Goal: Task Accomplishment & Management: Complete application form

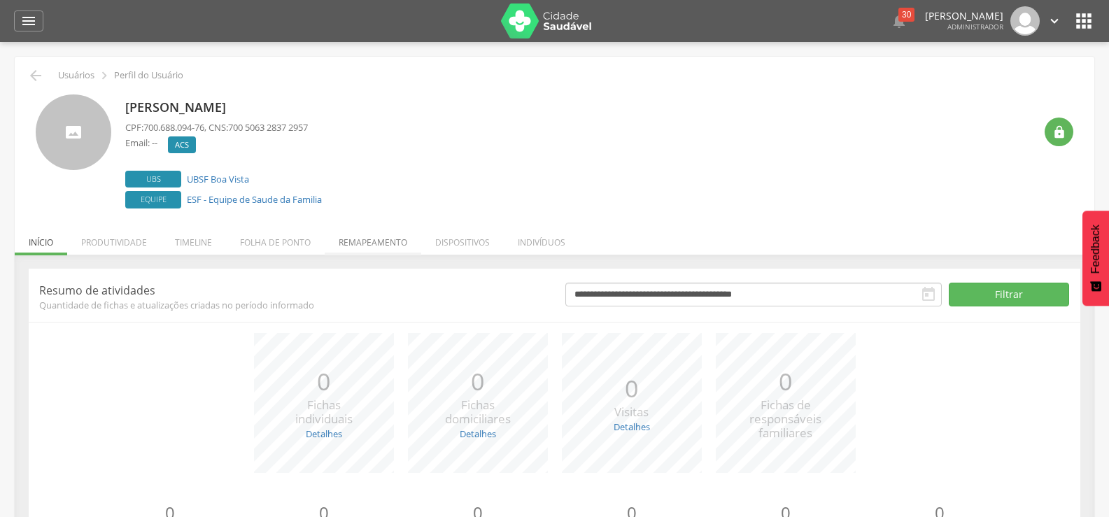
click at [370, 244] on li "Remapeamento" at bounding box center [373, 238] width 97 height 33
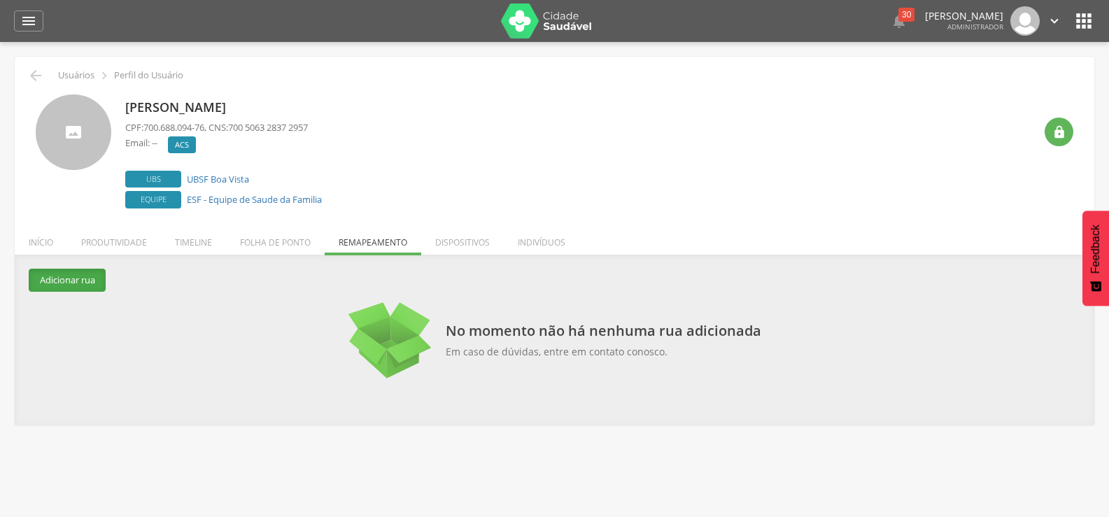
click at [99, 273] on button "Adicionar rua" at bounding box center [67, 280] width 77 height 23
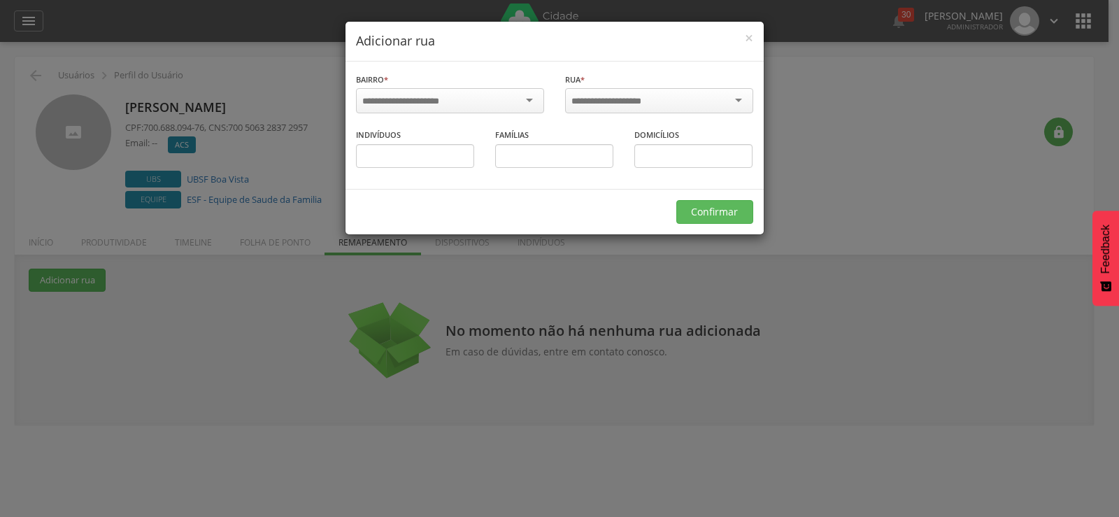
click at [426, 106] on input "select-one" at bounding box center [409, 101] width 95 height 13
click at [675, 109] on div at bounding box center [659, 100] width 188 height 25
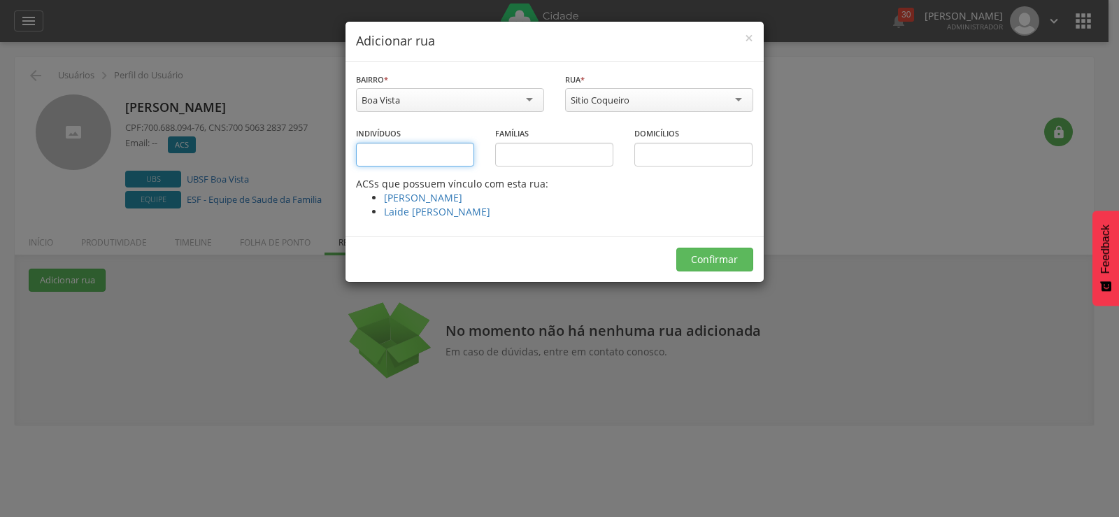
click at [440, 163] on input "text" at bounding box center [415, 155] width 118 height 24
click at [541, 213] on li "Laide [PERSON_NAME]" at bounding box center [568, 212] width 369 height 14
click at [465, 173] on div "Indivíduos" at bounding box center [415, 151] width 139 height 51
click at [451, 160] on input "text" at bounding box center [415, 155] width 118 height 24
click at [721, 267] on button "Confirmar" at bounding box center [714, 260] width 77 height 24
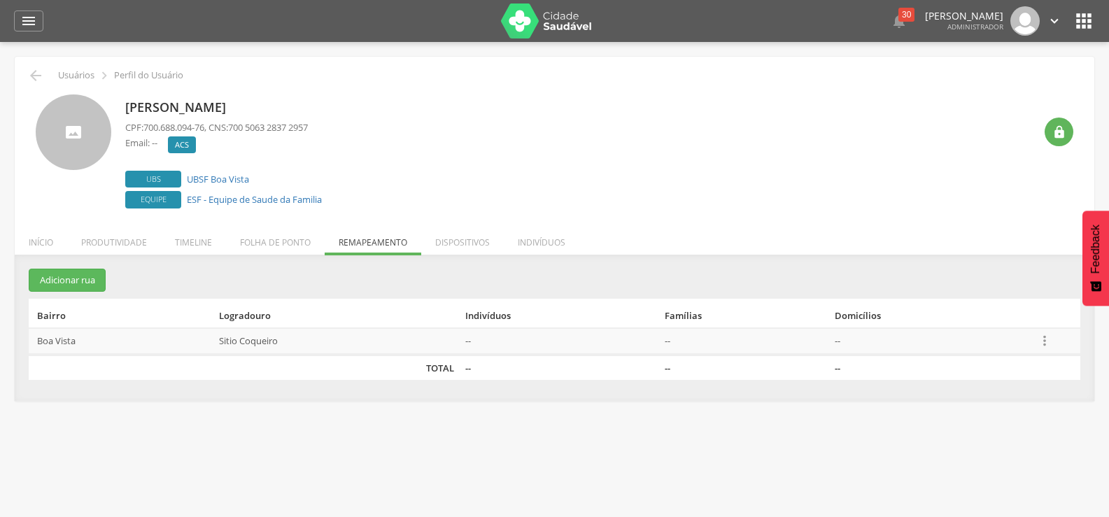
click at [1046, 334] on icon "" at bounding box center [1044, 340] width 15 height 15
click at [1002, 266] on link "Alocar famílias" at bounding box center [996, 268] width 111 height 17
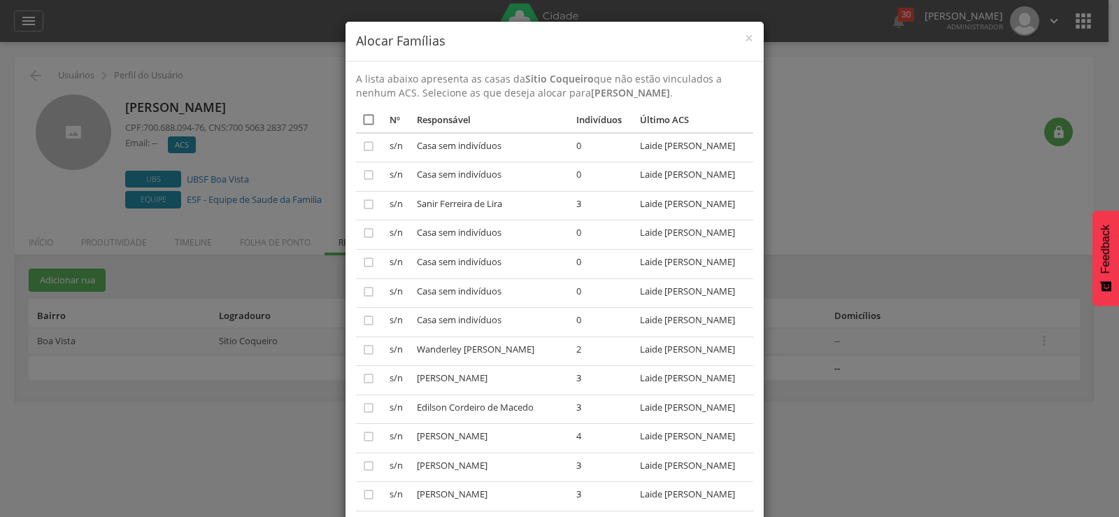
click at [369, 113] on icon "" at bounding box center [369, 120] width 14 height 14
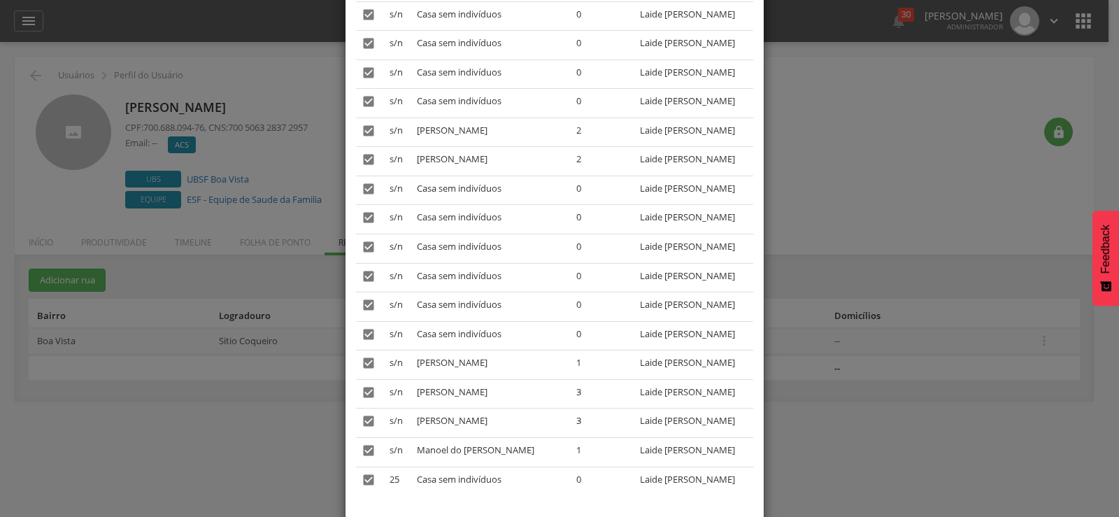
scroll to position [1277, 0]
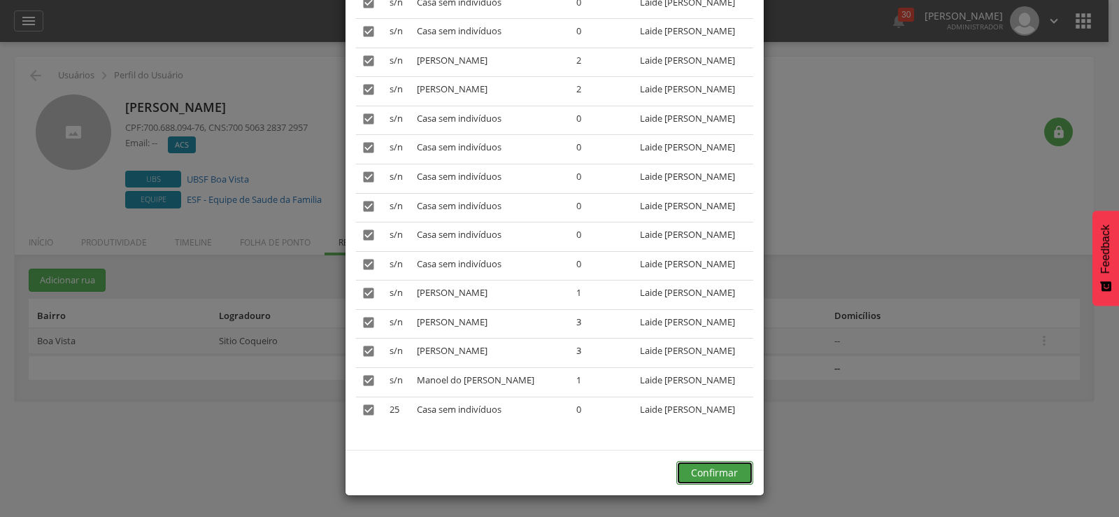
click at [709, 471] on button "Confirmar" at bounding box center [714, 473] width 77 height 24
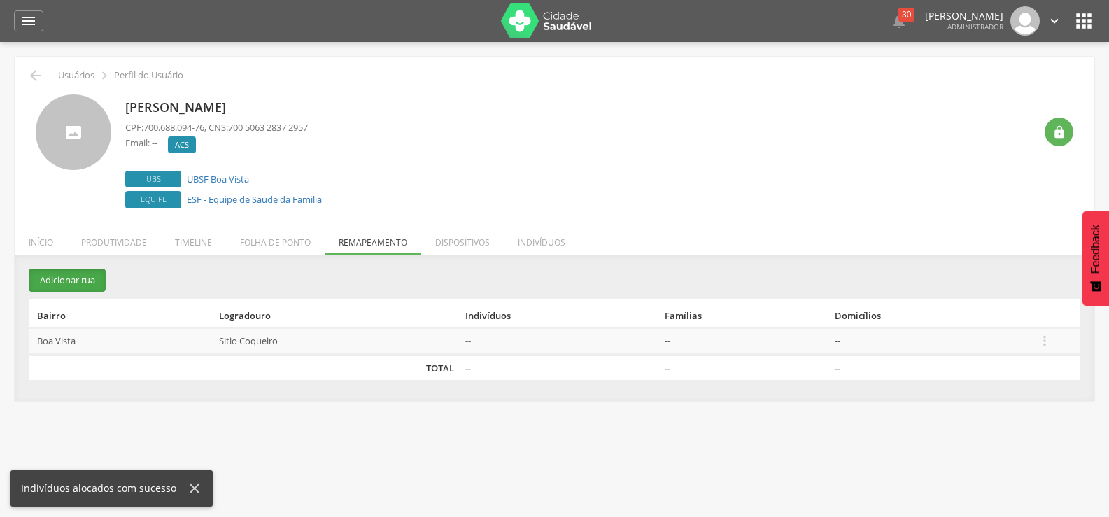
click at [79, 278] on button "Adicionar rua" at bounding box center [67, 280] width 77 height 23
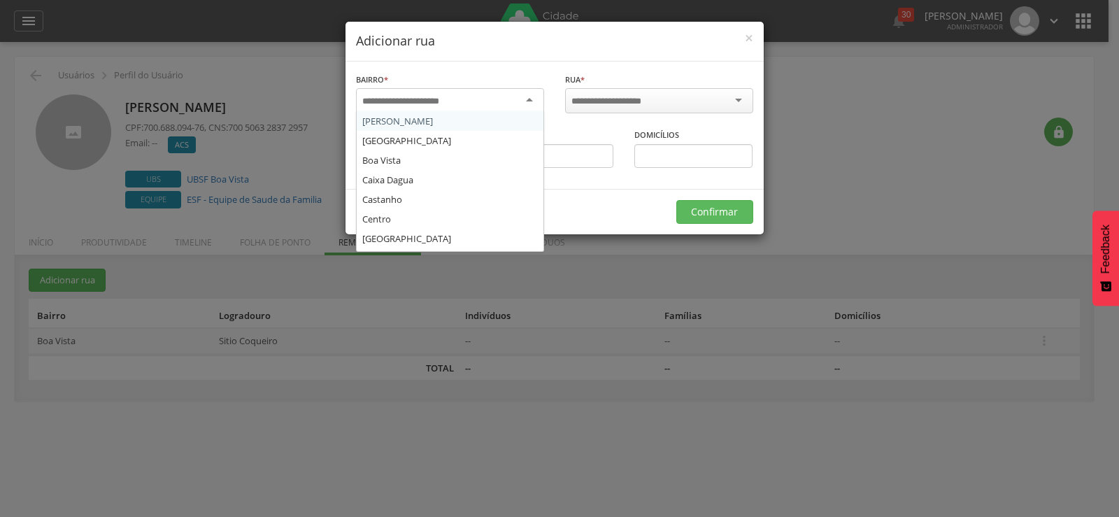
click at [462, 101] on div at bounding box center [450, 100] width 188 height 25
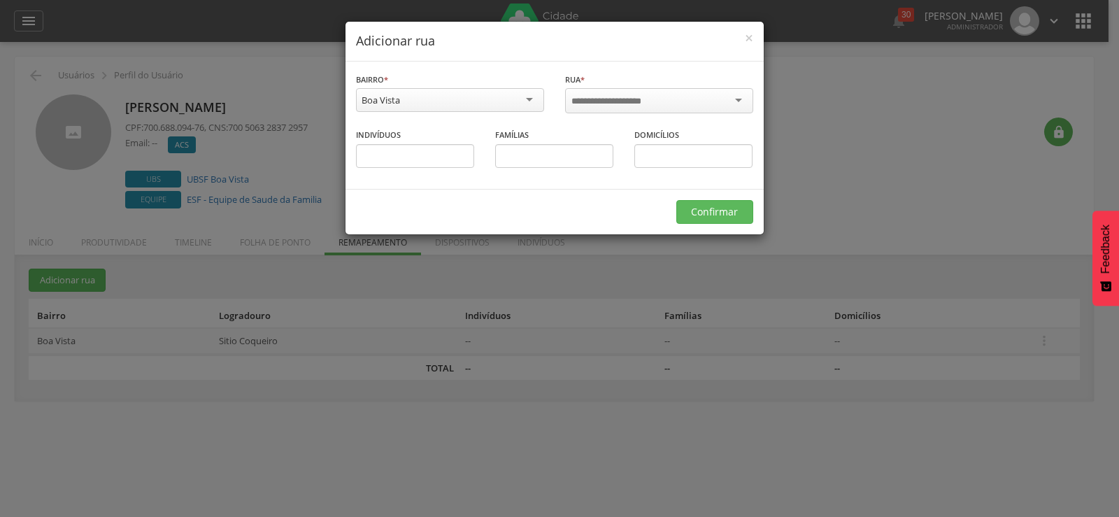
click at [581, 111] on div at bounding box center [659, 100] width 188 height 25
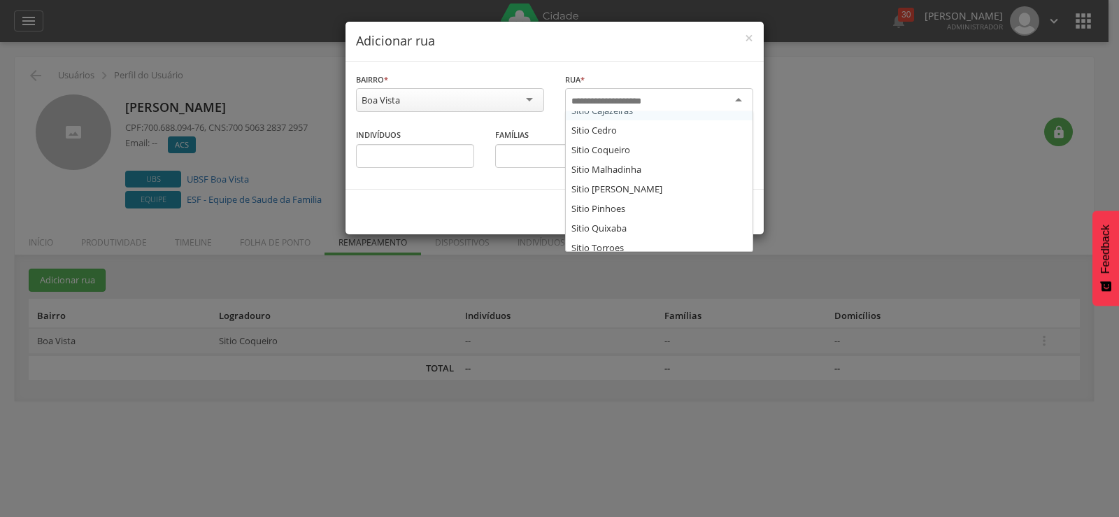
scroll to position [95, 0]
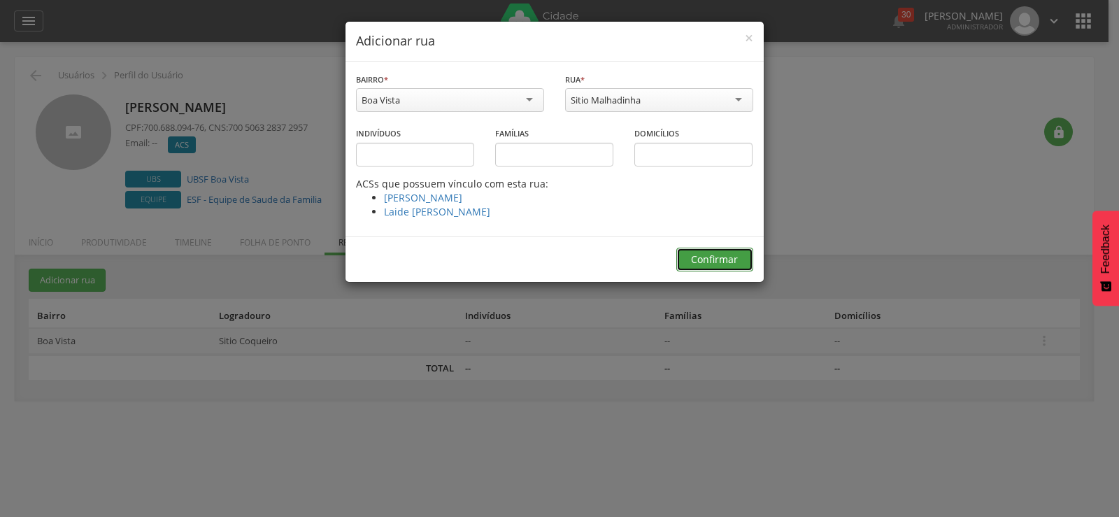
click at [707, 267] on button "Confirmar" at bounding box center [714, 260] width 77 height 24
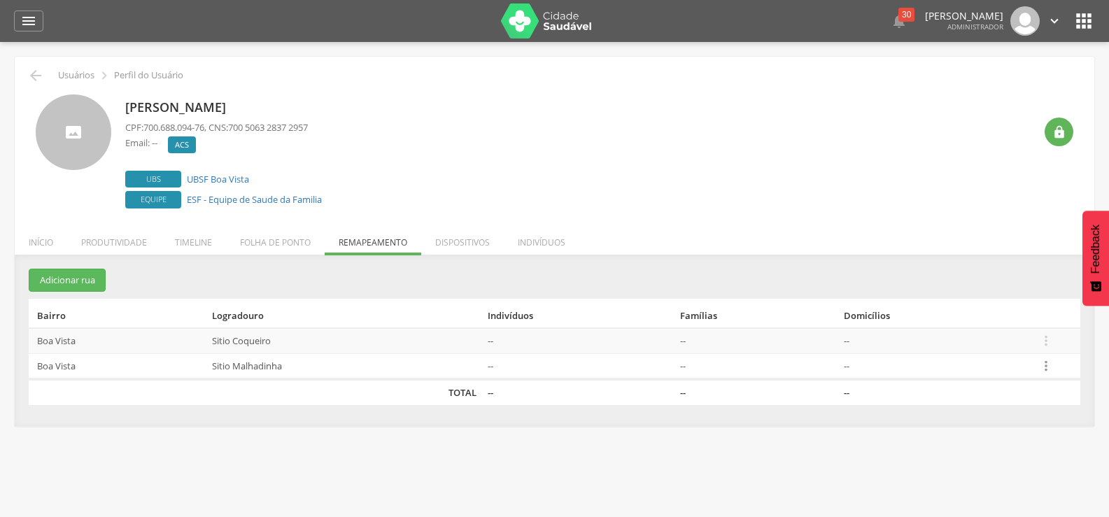
click at [1044, 368] on icon "" at bounding box center [1045, 365] width 15 height 15
click at [1012, 286] on link "Alocar famílias" at bounding box center [997, 293] width 111 height 17
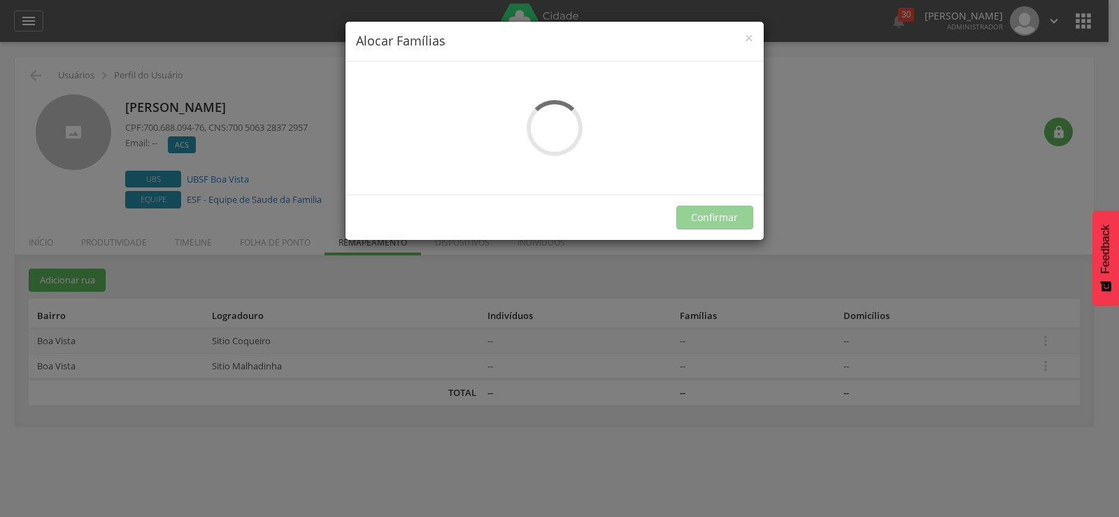
scroll to position [0, 0]
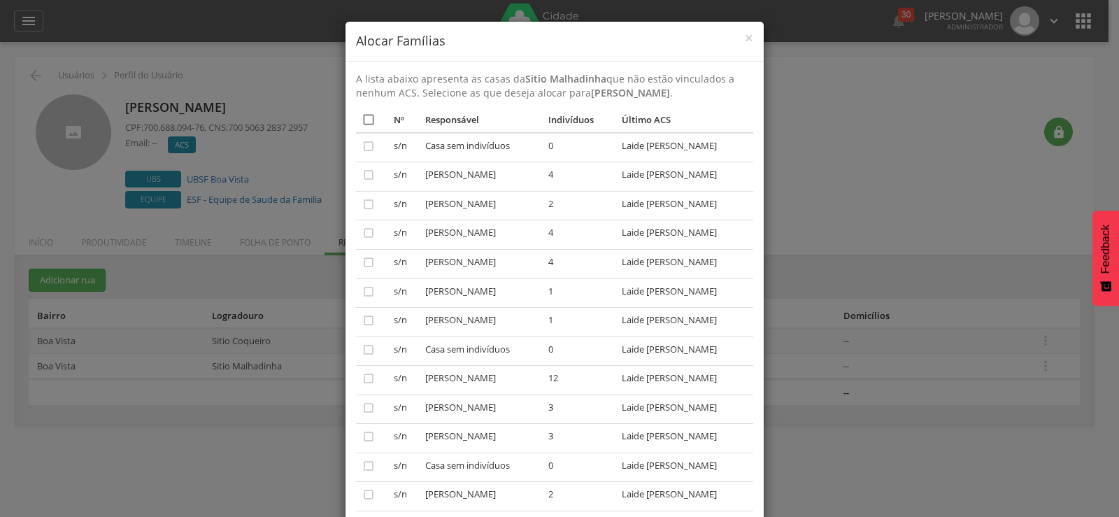
click at [367, 115] on icon "" at bounding box center [369, 120] width 14 height 14
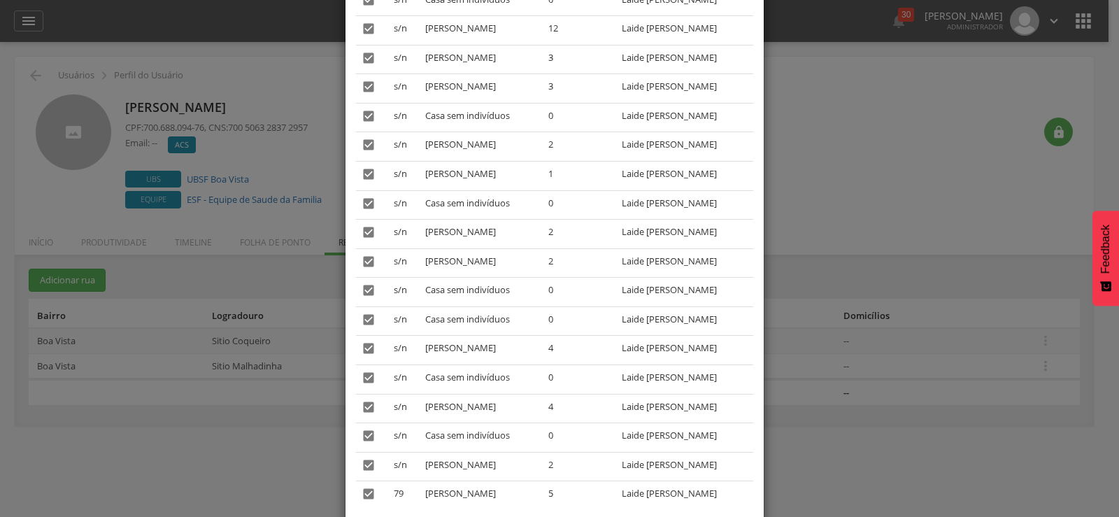
scroll to position [434, 0]
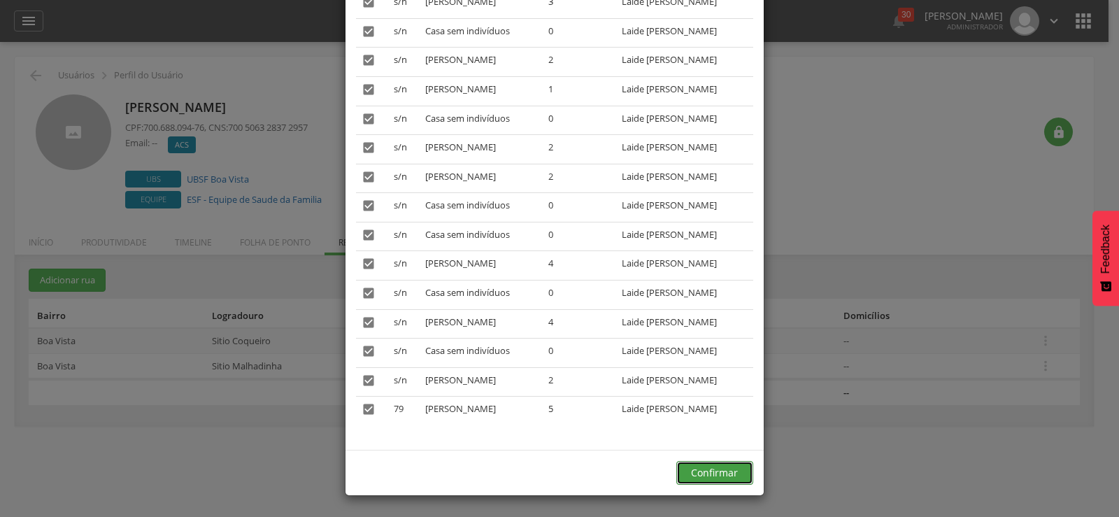
click at [704, 479] on button "Confirmar" at bounding box center [714, 473] width 77 height 24
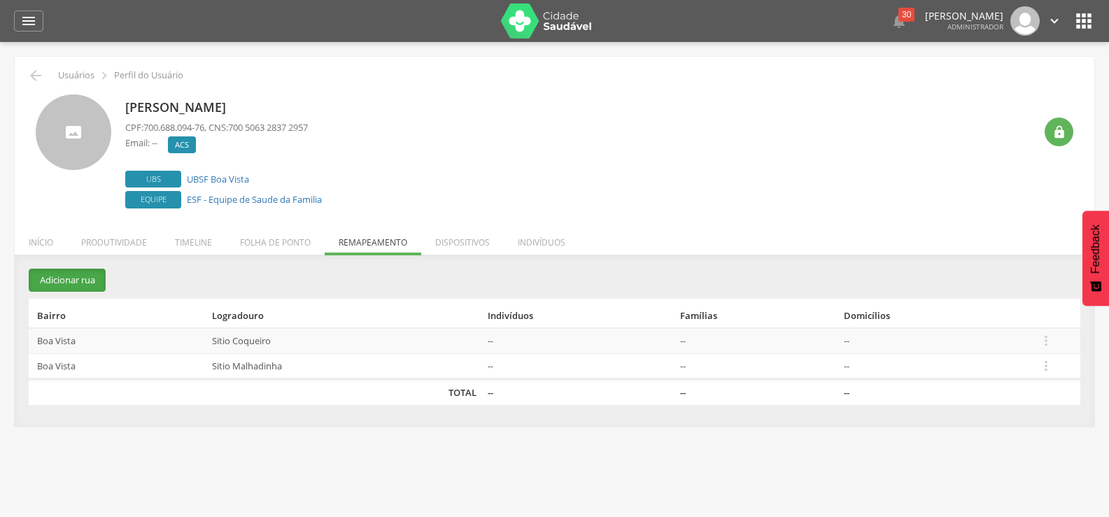
click at [79, 285] on button "Adicionar rua" at bounding box center [67, 280] width 77 height 23
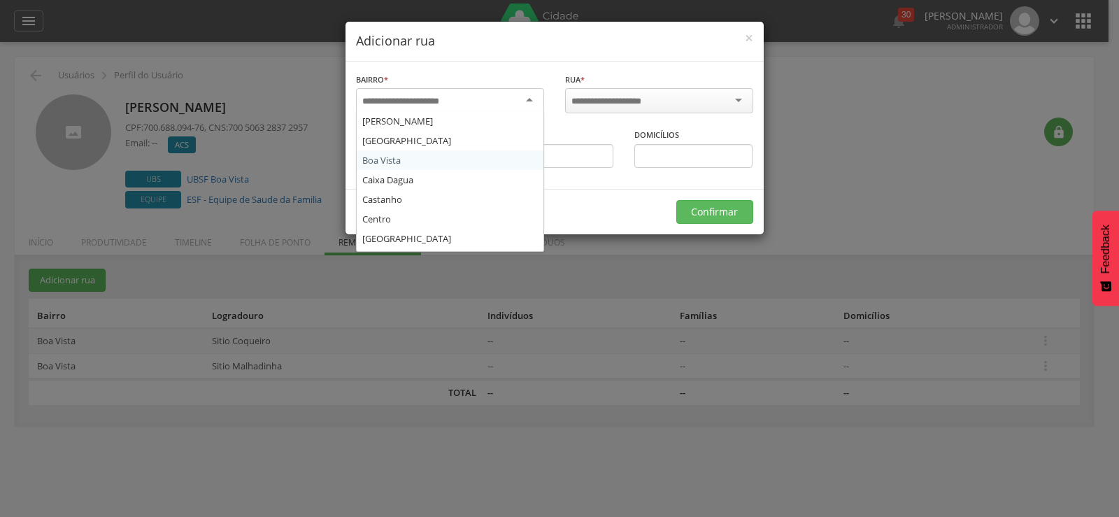
click at [441, 102] on input "select-one" at bounding box center [409, 101] width 95 height 13
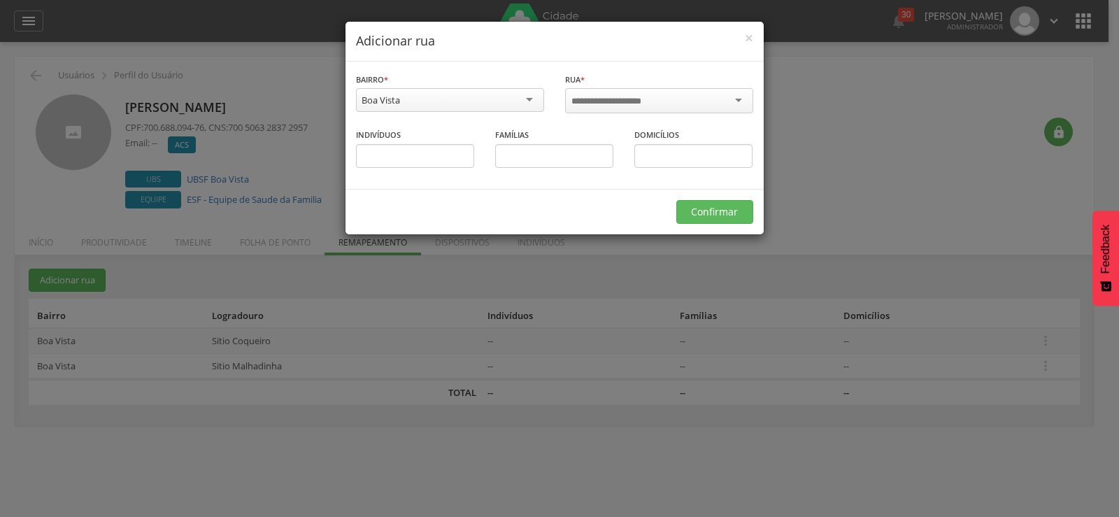
click at [593, 97] on input "select-one" at bounding box center [616, 101] width 89 height 13
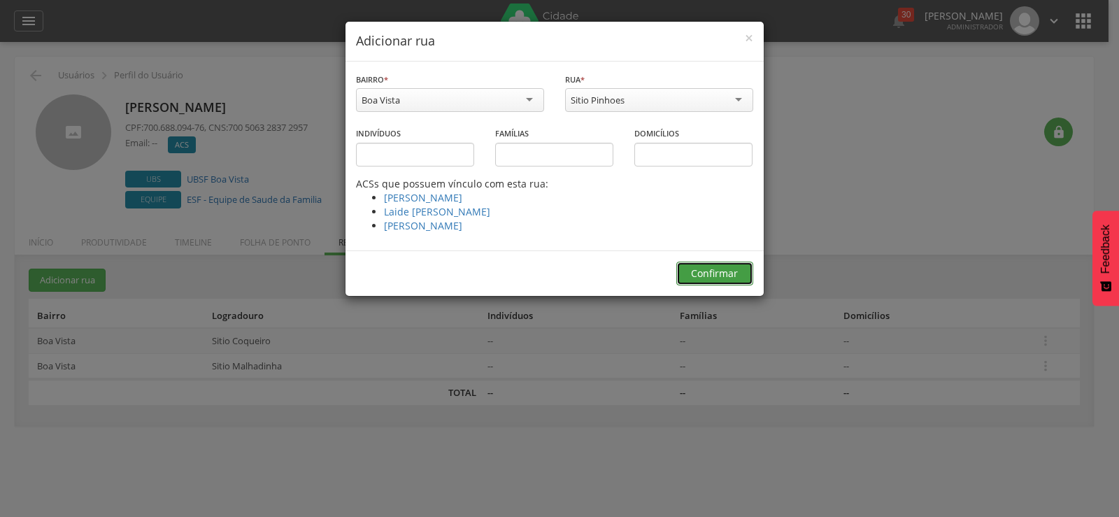
click at [700, 267] on button "Confirmar" at bounding box center [714, 274] width 77 height 24
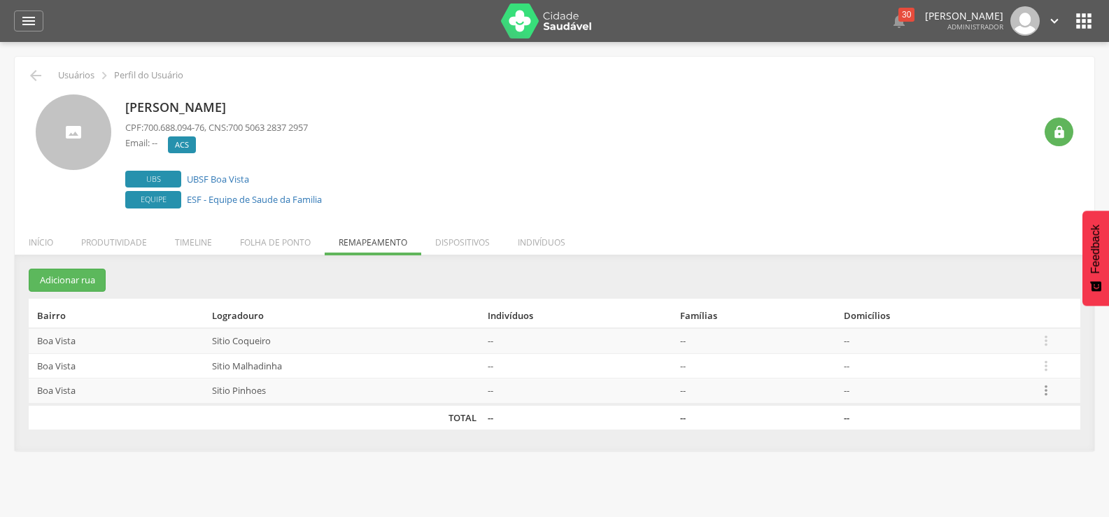
click at [1040, 390] on icon "" at bounding box center [1045, 390] width 15 height 15
click at [991, 323] on link "Alocar famílias" at bounding box center [997, 318] width 111 height 17
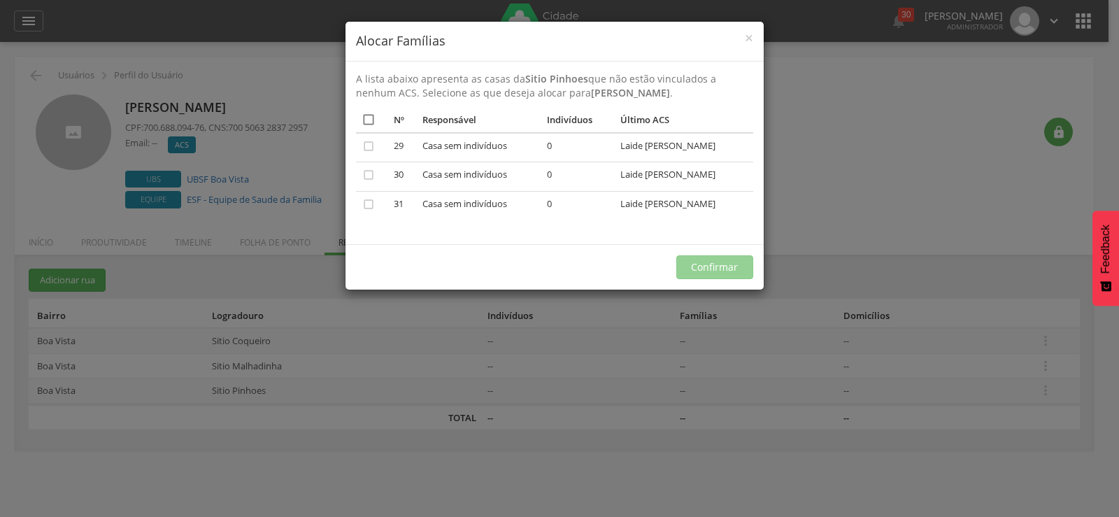
click at [369, 122] on icon "" at bounding box center [369, 120] width 14 height 14
click at [748, 269] on button "Confirmar" at bounding box center [714, 267] width 77 height 24
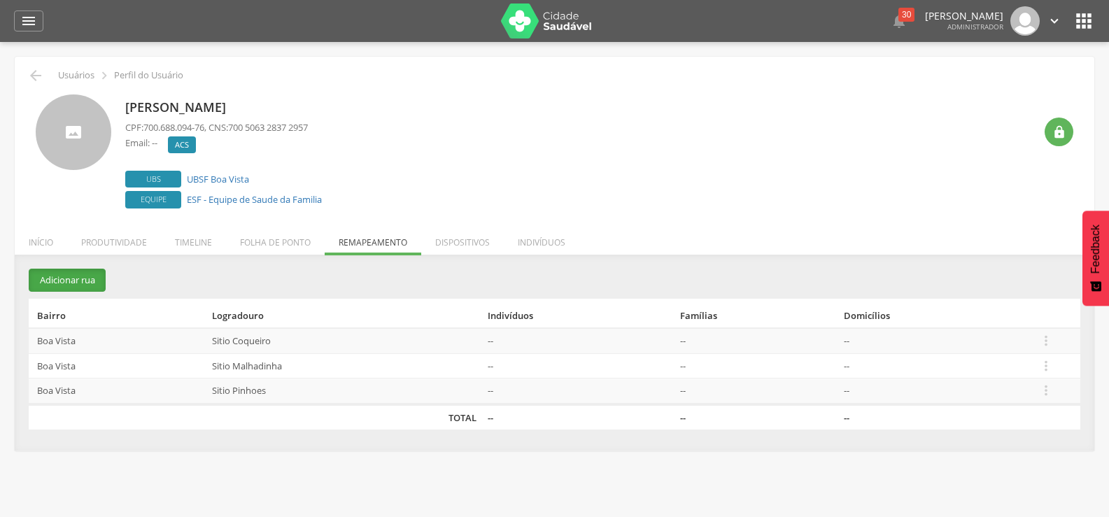
click at [59, 273] on button "Adicionar rua" at bounding box center [67, 280] width 77 height 23
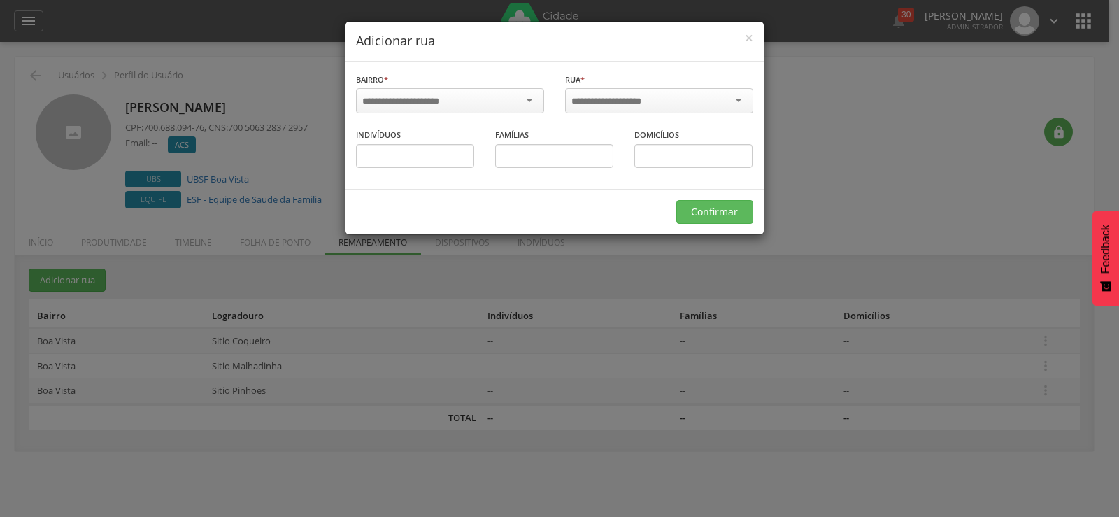
click at [439, 90] on div at bounding box center [450, 100] width 188 height 25
click at [695, 107] on div at bounding box center [659, 100] width 188 height 25
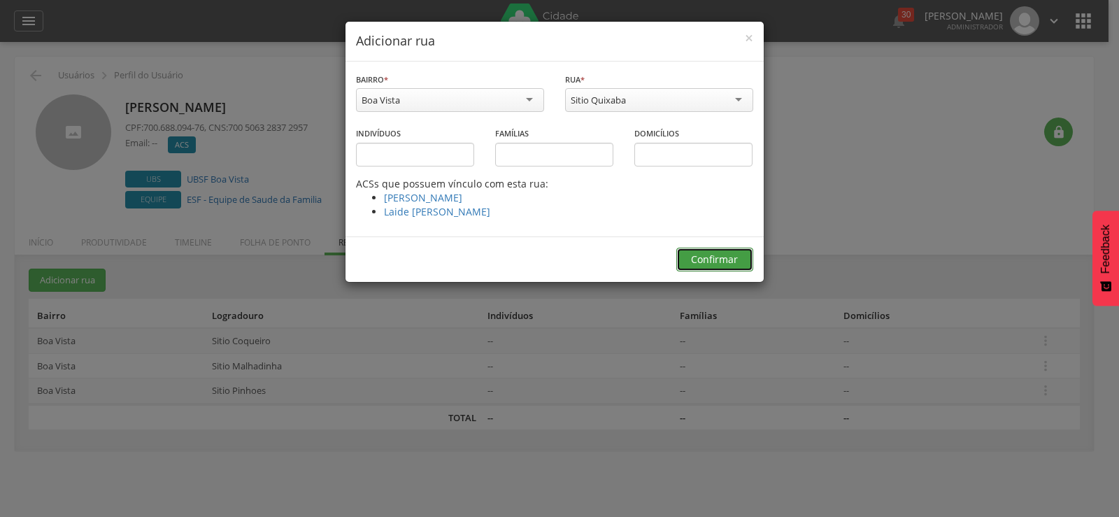
click at [726, 255] on button "Confirmar" at bounding box center [714, 260] width 77 height 24
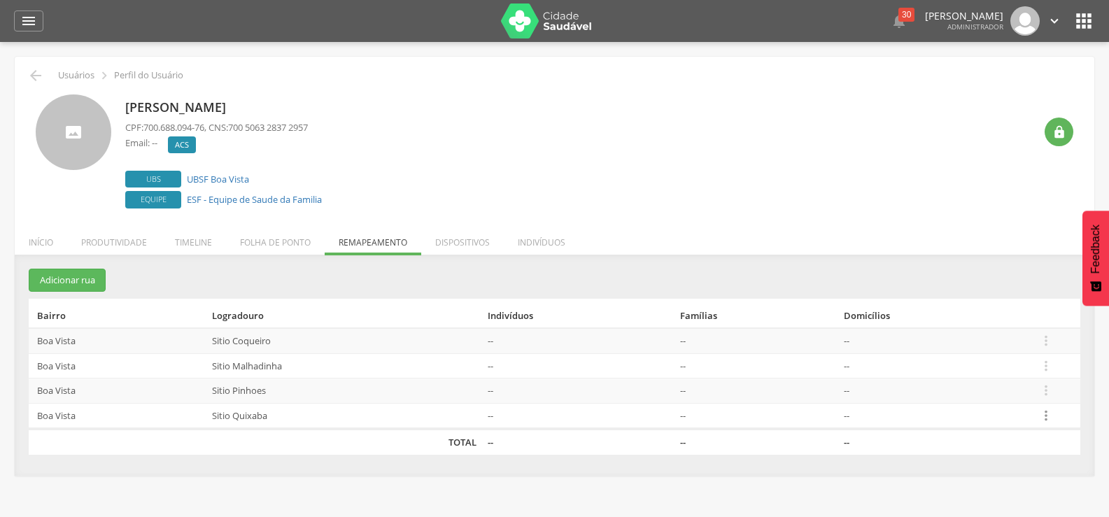
click at [1047, 416] on icon "" at bounding box center [1045, 415] width 15 height 15
click at [1005, 348] on link "Alocar famílias" at bounding box center [997, 342] width 111 height 17
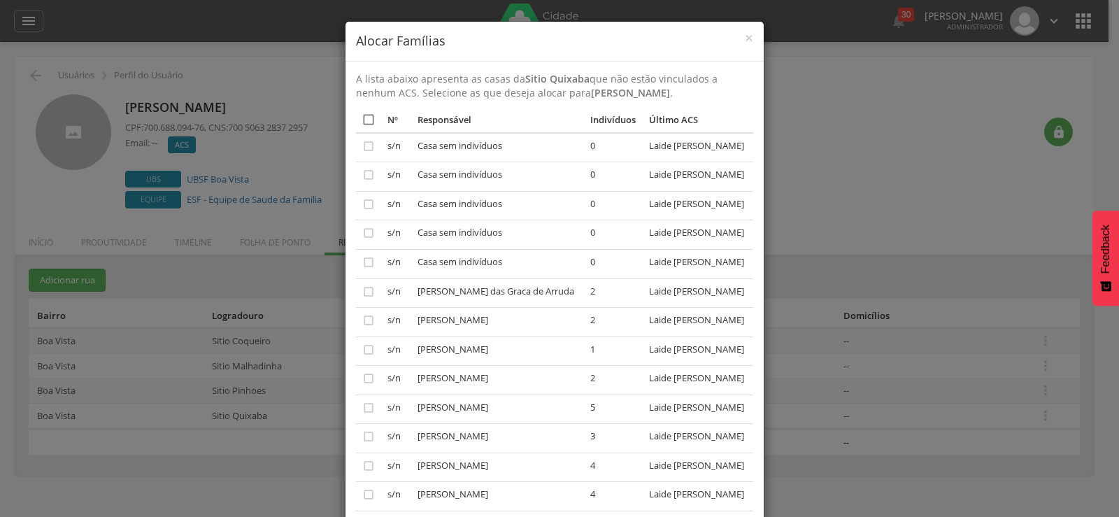
click at [362, 120] on icon "" at bounding box center [369, 120] width 14 height 14
click at [362, 120] on icon "" at bounding box center [369, 120] width 14 height 14
click at [362, 120] on icon "" at bounding box center [369, 120] width 14 height 14
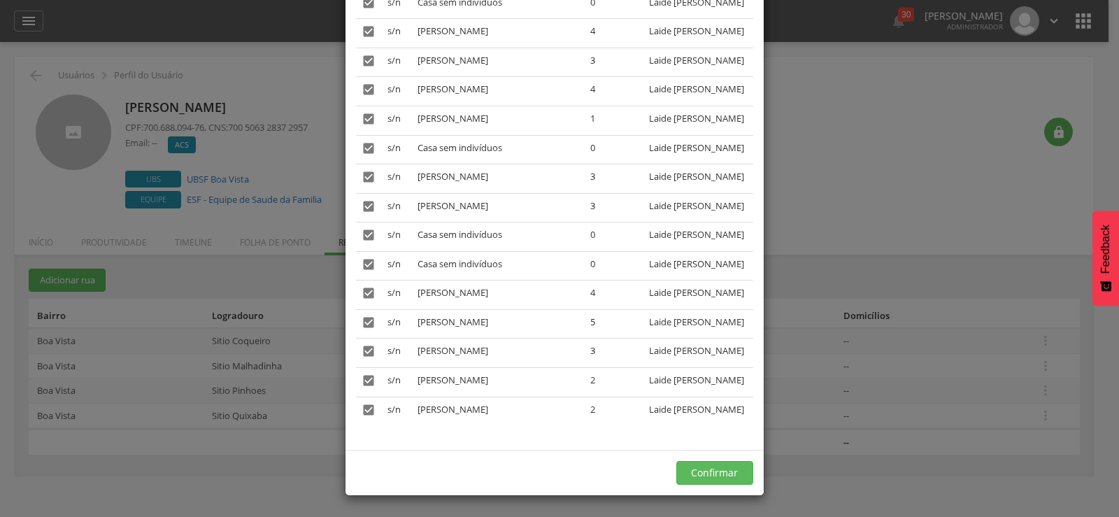
scroll to position [2699, 0]
click at [708, 472] on button "Confirmar" at bounding box center [714, 473] width 77 height 24
click at [714, 475] on button "Confirmar" at bounding box center [714, 473] width 77 height 24
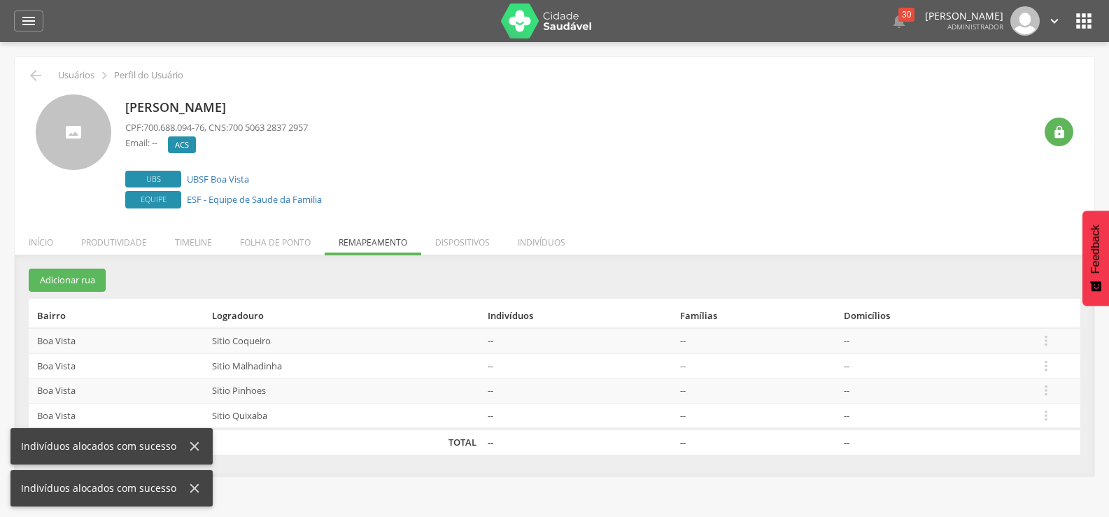
click at [711, 476] on div "**********" at bounding box center [554, 372] width 1079 height 207
click at [1044, 419] on icon "" at bounding box center [1045, 415] width 15 height 15
click at [1006, 322] on table "Bairro Logradouro Indivíduos Famílias Domicílios Boa Vista Sitio Coqueiro -- --…" at bounding box center [554, 377] width 1051 height 156
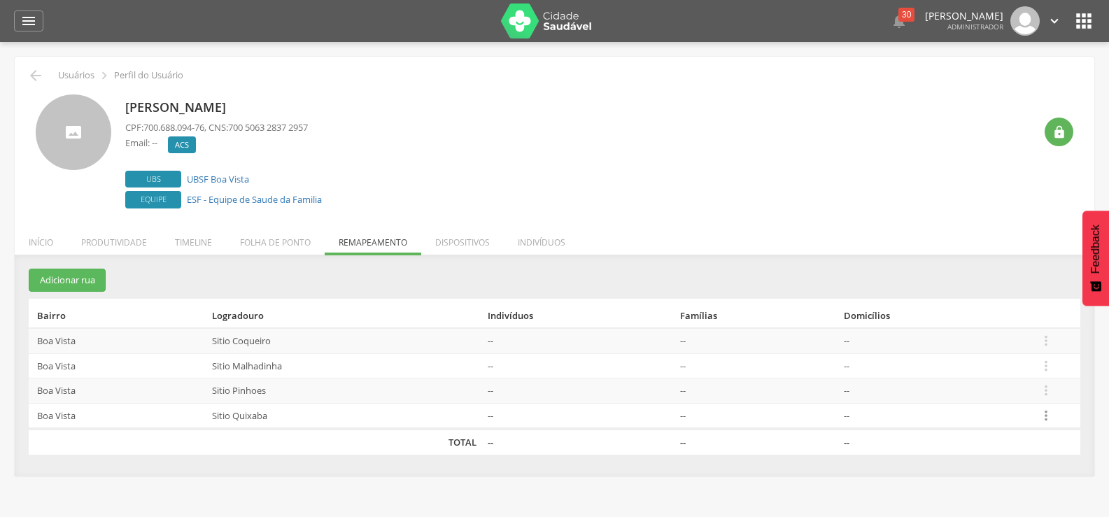
click at [1045, 413] on icon "" at bounding box center [1045, 415] width 15 height 15
click at [1017, 362] on link "Desalocar famílias" at bounding box center [997, 360] width 111 height 17
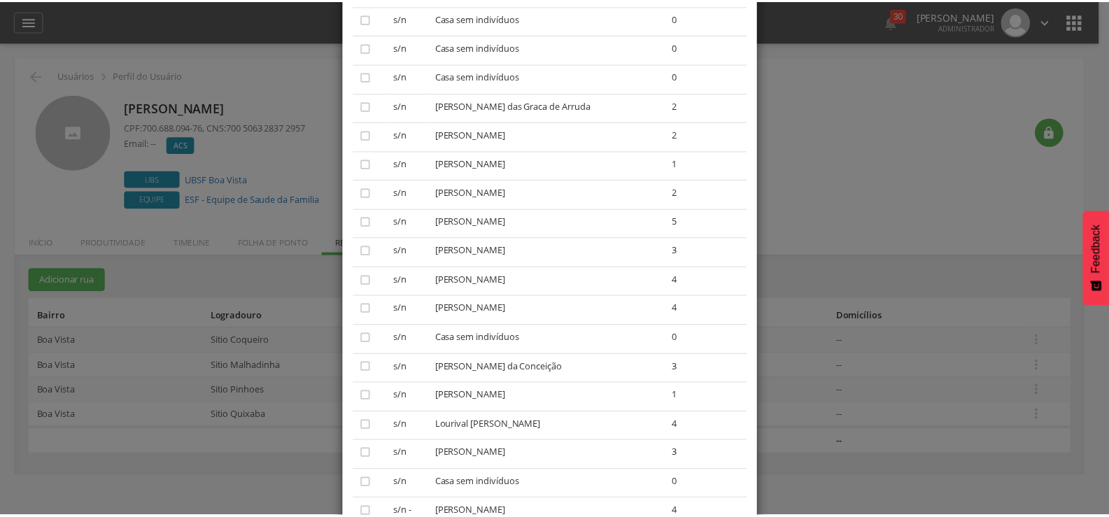
scroll to position [0, 0]
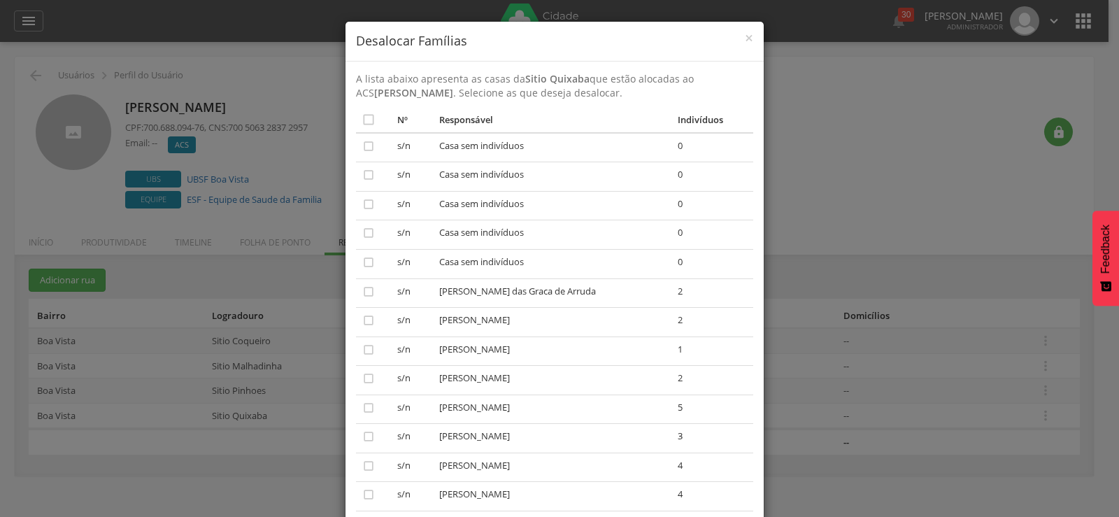
click at [749, 31] on div "× Desalocar Famílias" at bounding box center [555, 42] width 418 height 40
click at [745, 40] on span "×" at bounding box center [749, 38] width 8 height 20
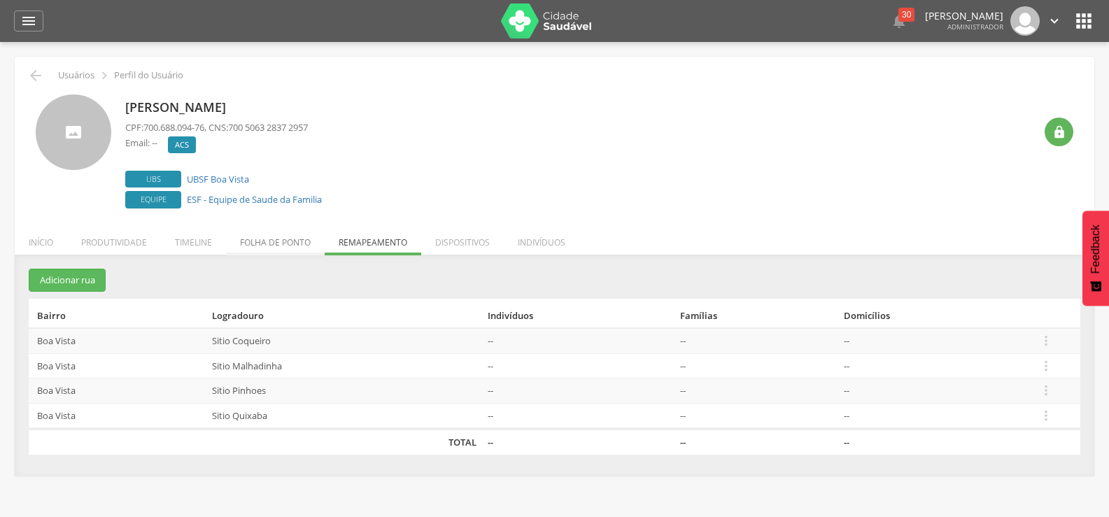
click at [290, 227] on li "Folha de ponto" at bounding box center [275, 238] width 99 height 33
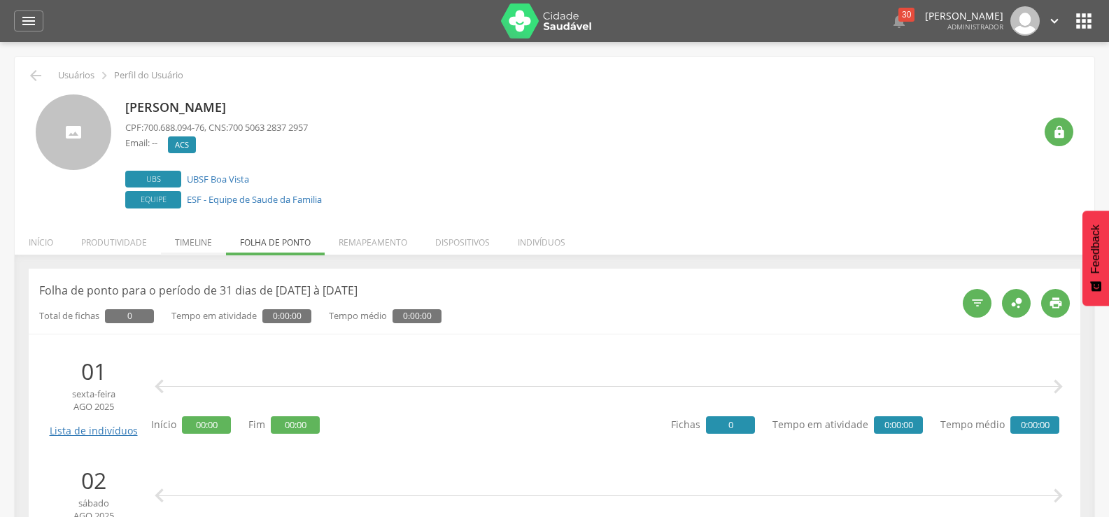
click at [220, 241] on li "Timeline" at bounding box center [193, 238] width 65 height 33
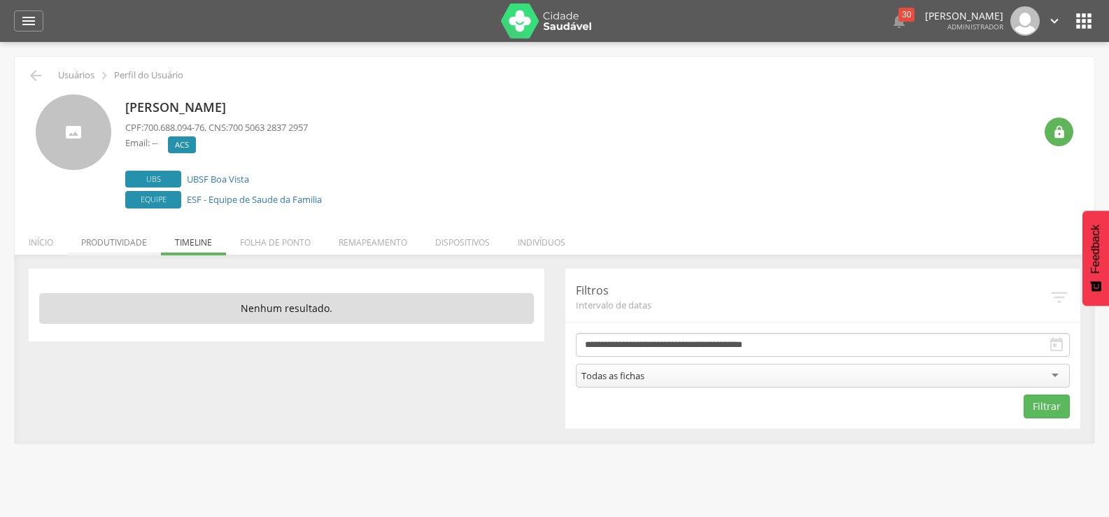
click at [143, 241] on li "Produtividade" at bounding box center [114, 238] width 94 height 33
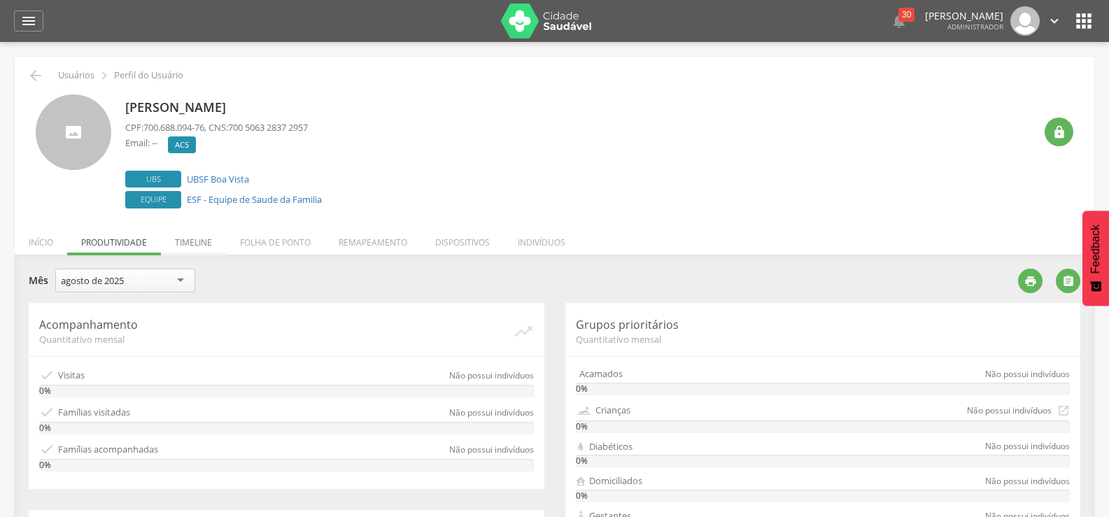
click at [209, 239] on li "Timeline" at bounding box center [193, 238] width 65 height 33
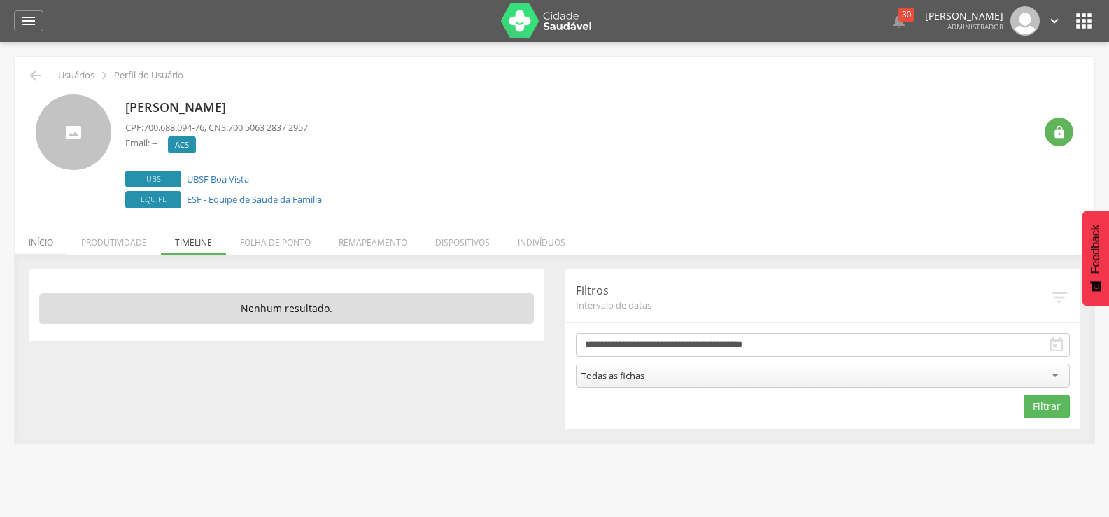
click at [28, 240] on li "Início" at bounding box center [41, 238] width 52 height 33
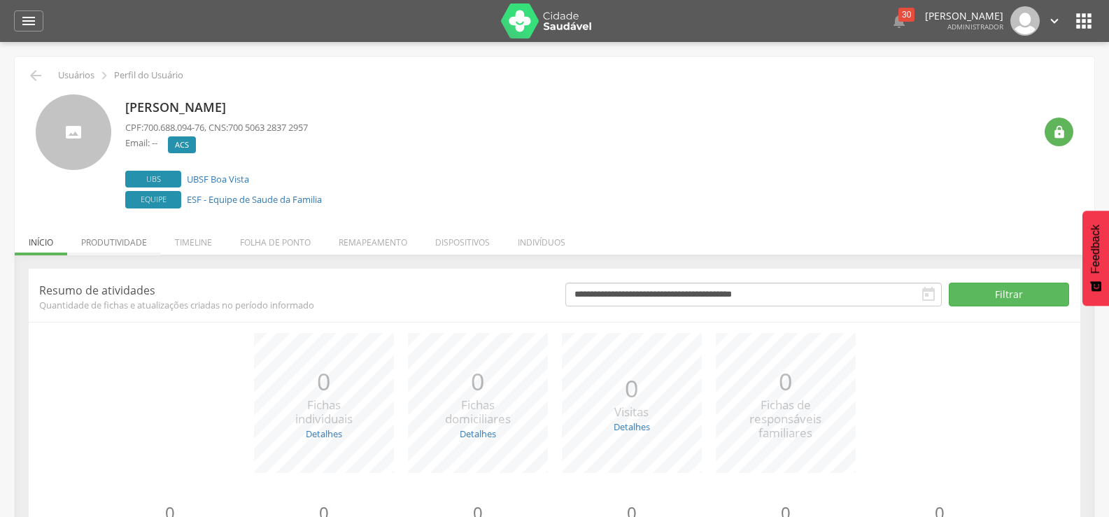
click at [101, 239] on li "Produtividade" at bounding box center [114, 238] width 94 height 33
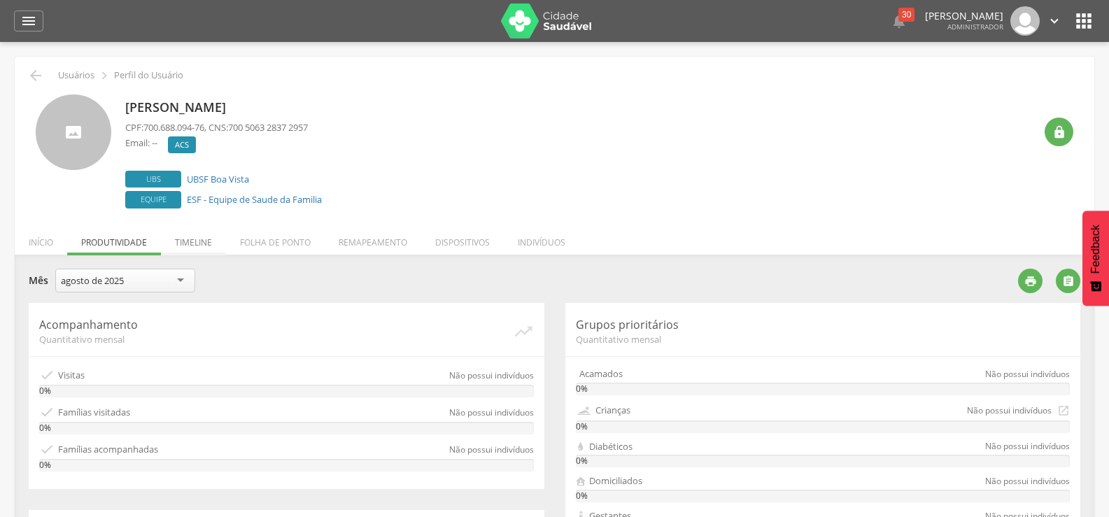
click at [211, 234] on li "Timeline" at bounding box center [193, 238] width 65 height 33
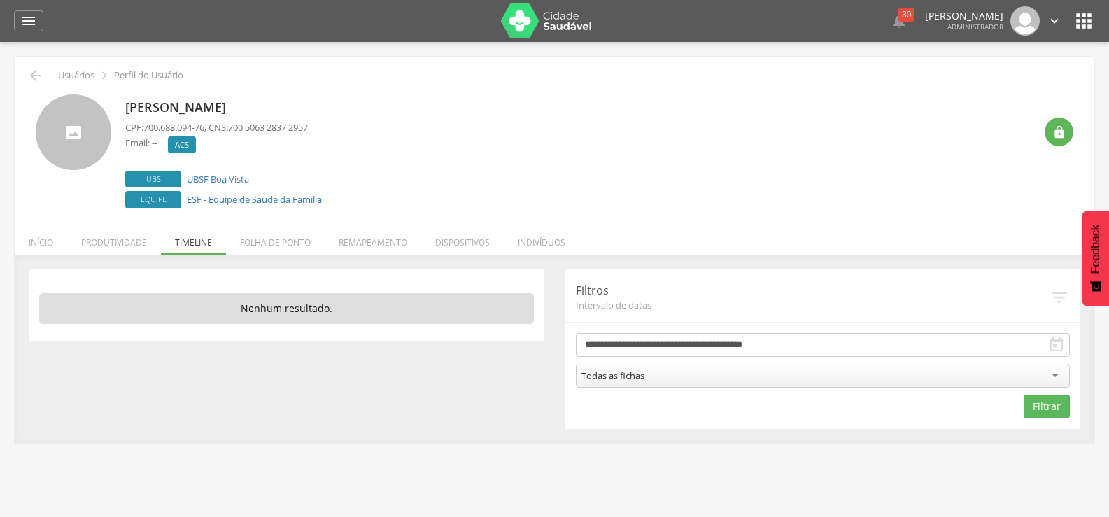
click at [301, 241] on li "Folha de ponto" at bounding box center [275, 238] width 99 height 33
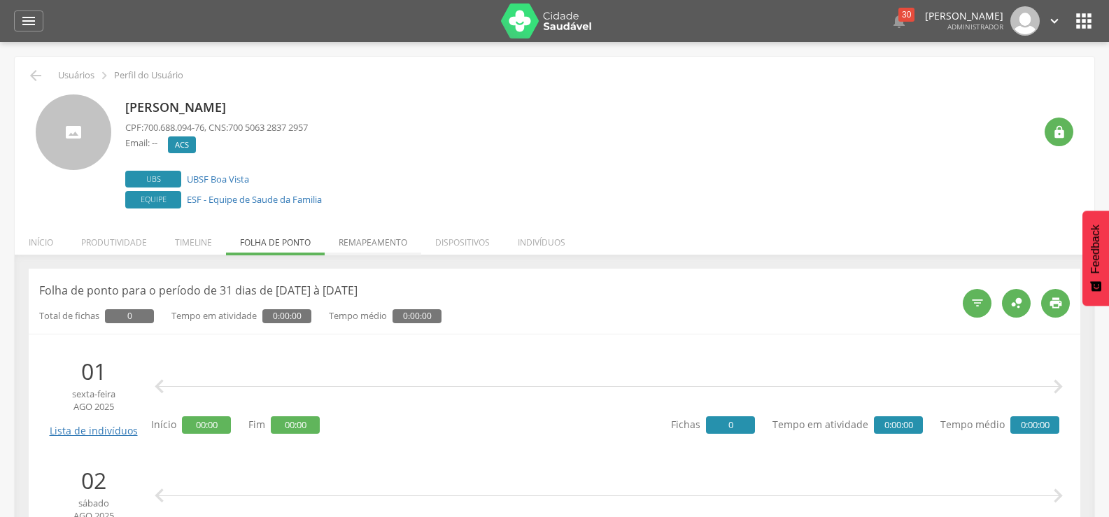
click at [395, 241] on li "Remapeamento" at bounding box center [373, 238] width 97 height 33
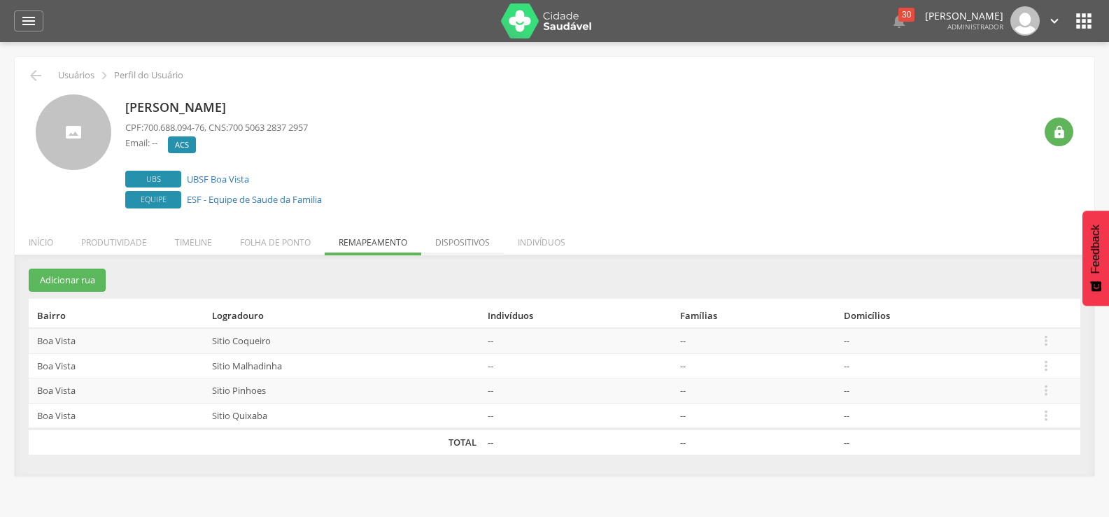
click at [474, 239] on li "Dispositivos" at bounding box center [462, 238] width 83 height 33
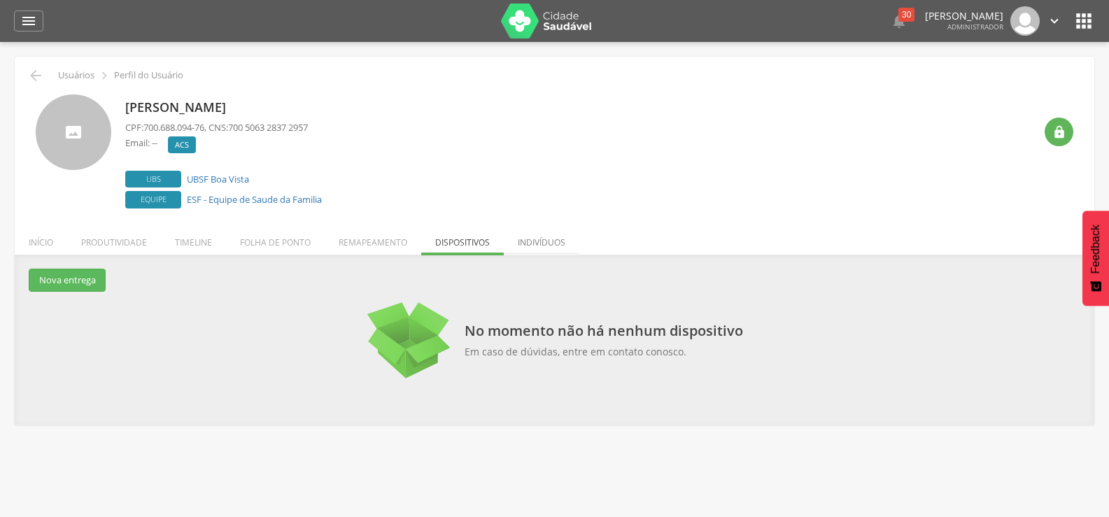
click at [568, 241] on li "Indivíduos" at bounding box center [542, 238] width 76 height 33
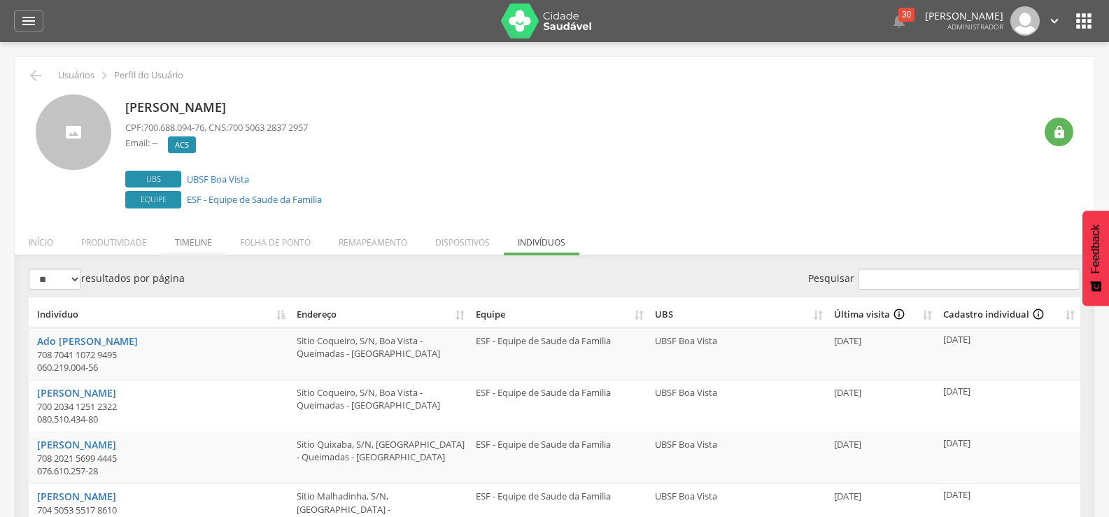
click at [194, 224] on li "Timeline" at bounding box center [193, 238] width 65 height 33
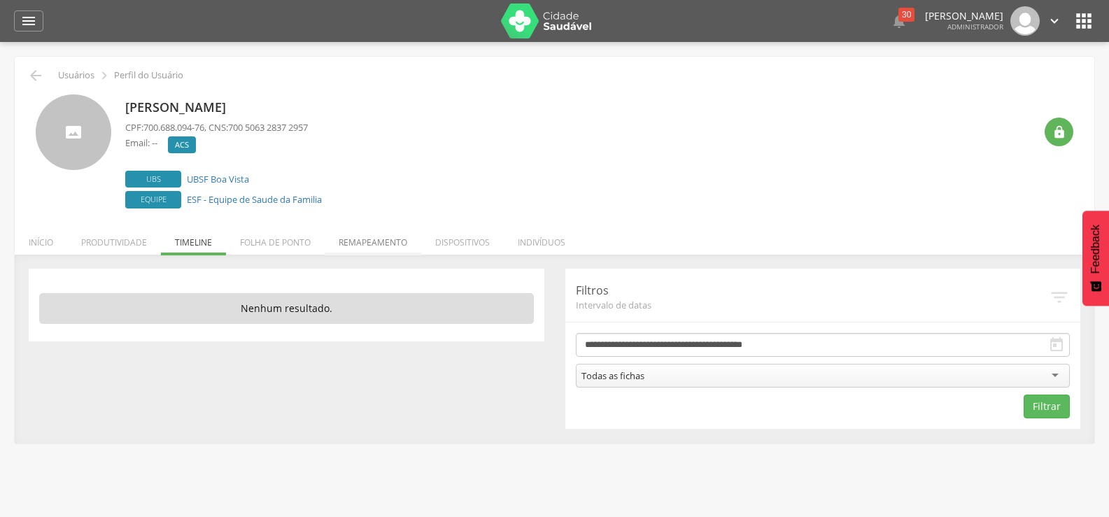
click at [396, 230] on li "Remapeamento" at bounding box center [373, 238] width 97 height 33
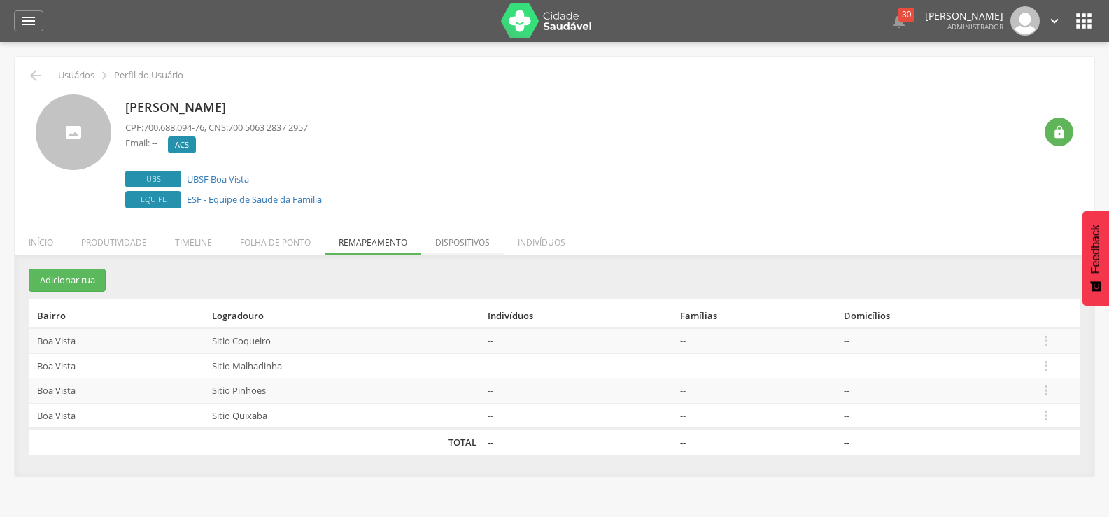
click at [459, 236] on li "Dispositivos" at bounding box center [462, 238] width 83 height 33
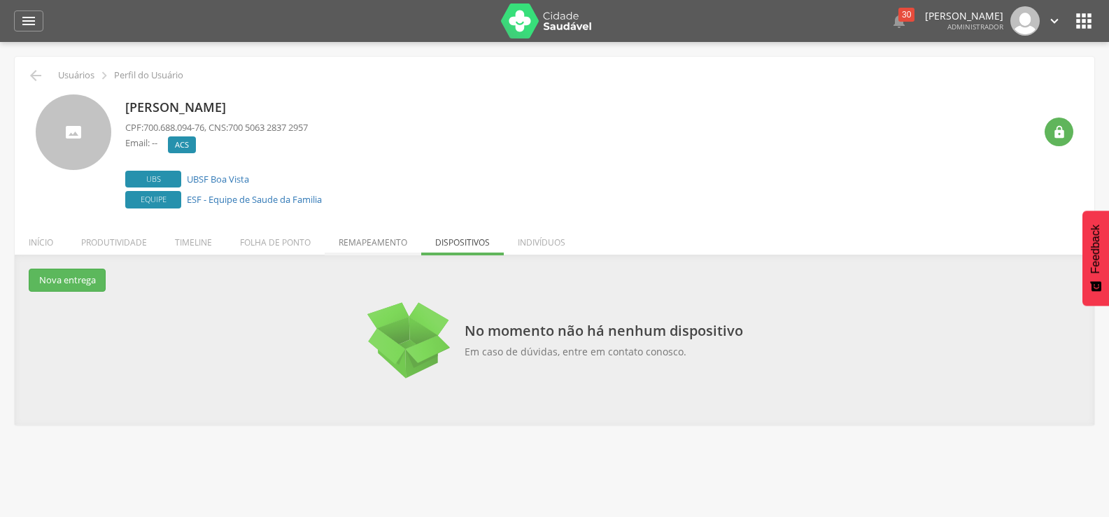
click at [394, 233] on li "Remapeamento" at bounding box center [373, 238] width 97 height 33
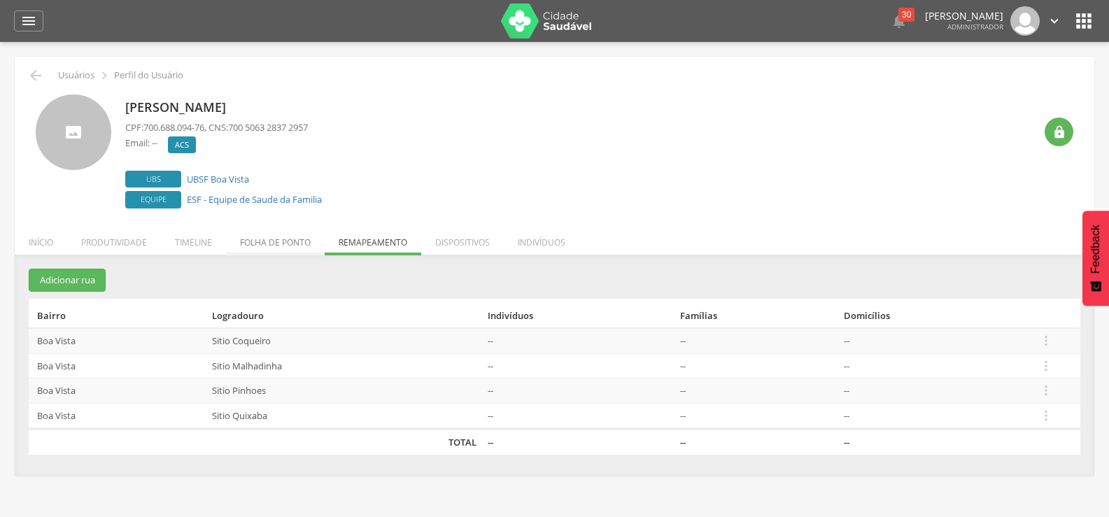
click at [281, 231] on li "Folha de ponto" at bounding box center [275, 238] width 99 height 33
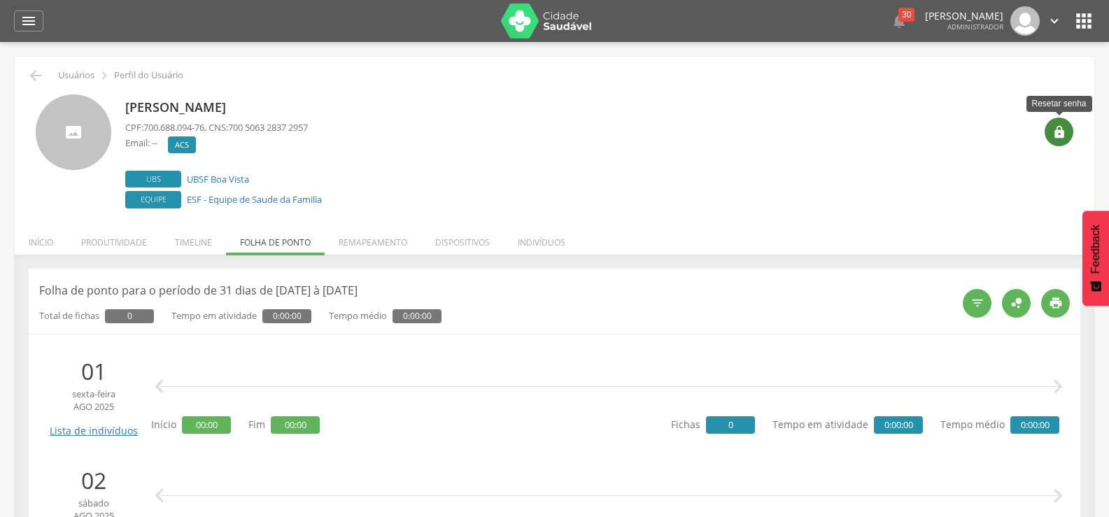
click at [1070, 132] on div "" at bounding box center [1058, 132] width 29 height 29
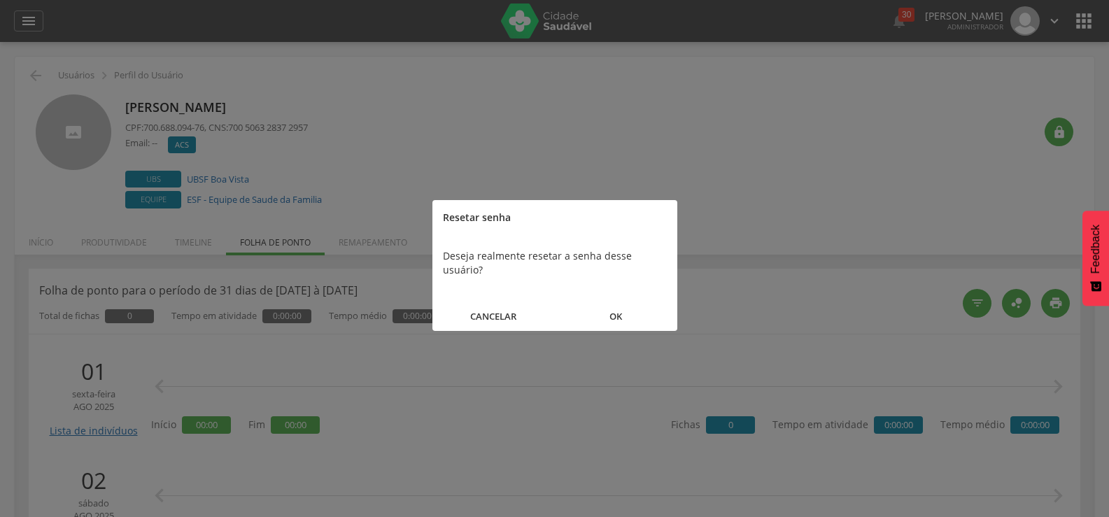
click at [609, 302] on button "OK" at bounding box center [616, 317] width 122 height 30
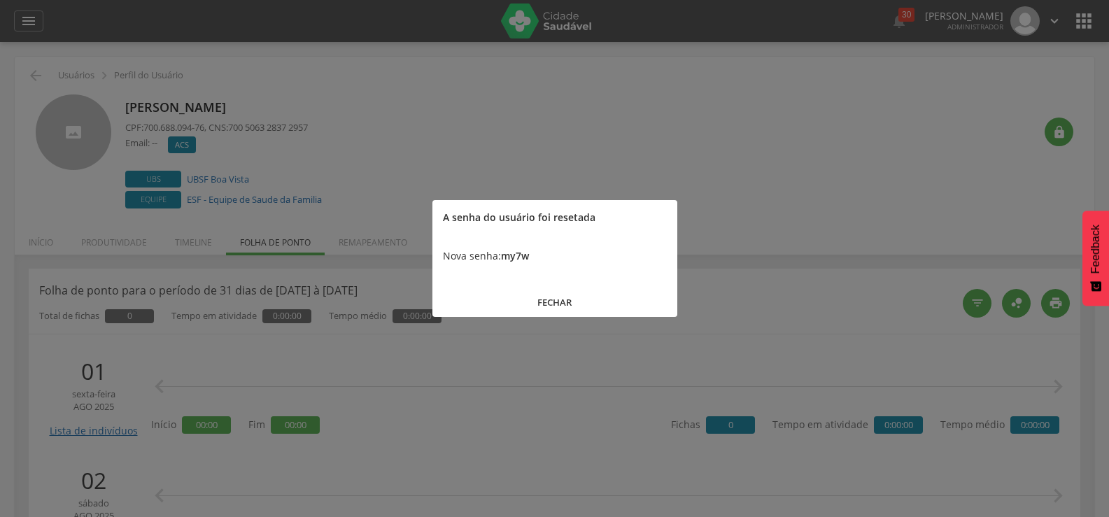
click at [597, 303] on button "FECHAR" at bounding box center [554, 303] width 245 height 30
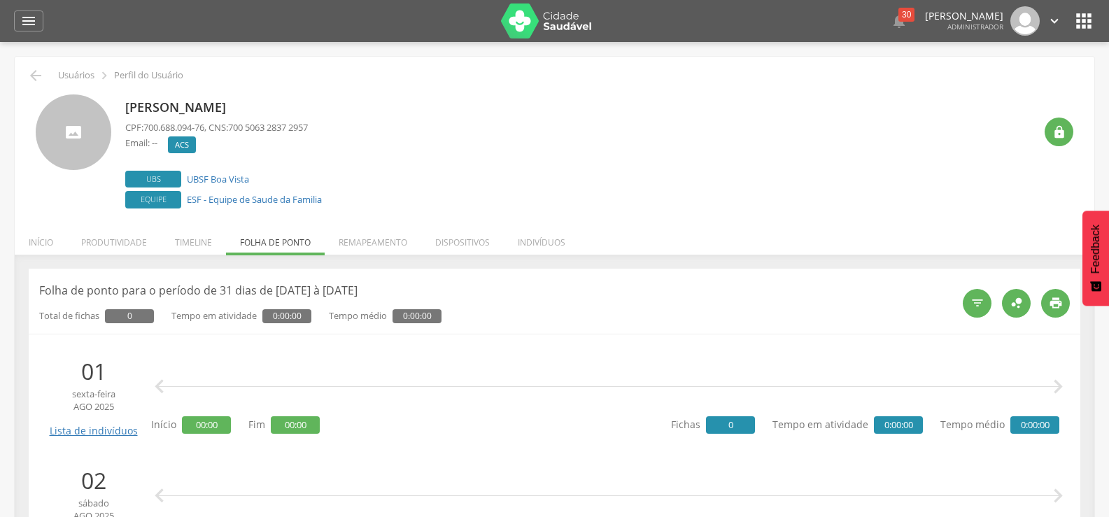
click at [1072, 25] on div " 30  Lorem ipsum dolor sit amet, sed do eiusmod tempor incididunt ut labore e…" at bounding box center [575, 21] width 1037 height 42
click at [1080, 23] on icon "" at bounding box center [1083, 21] width 22 height 22
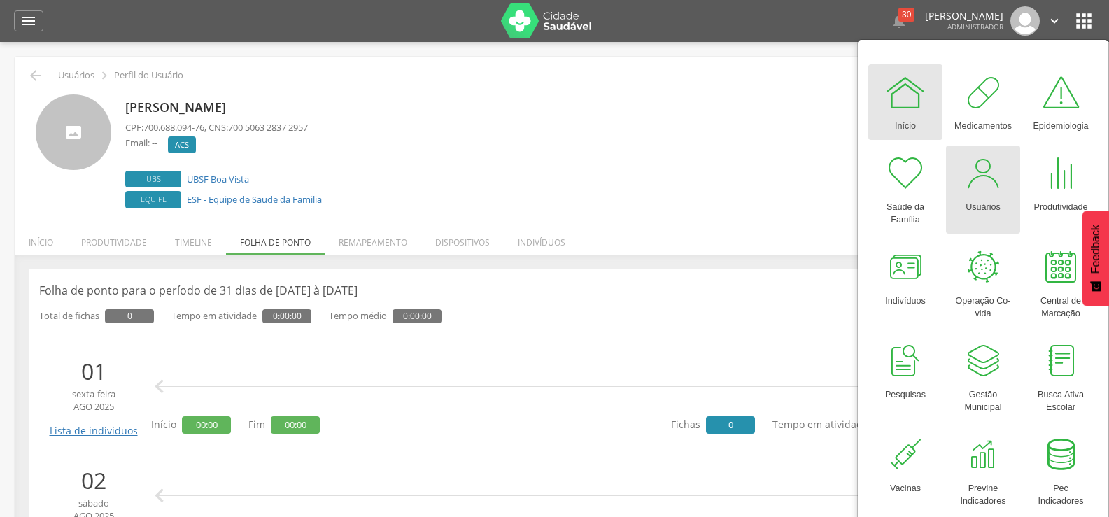
click at [967, 161] on div at bounding box center [983, 174] width 42 height 42
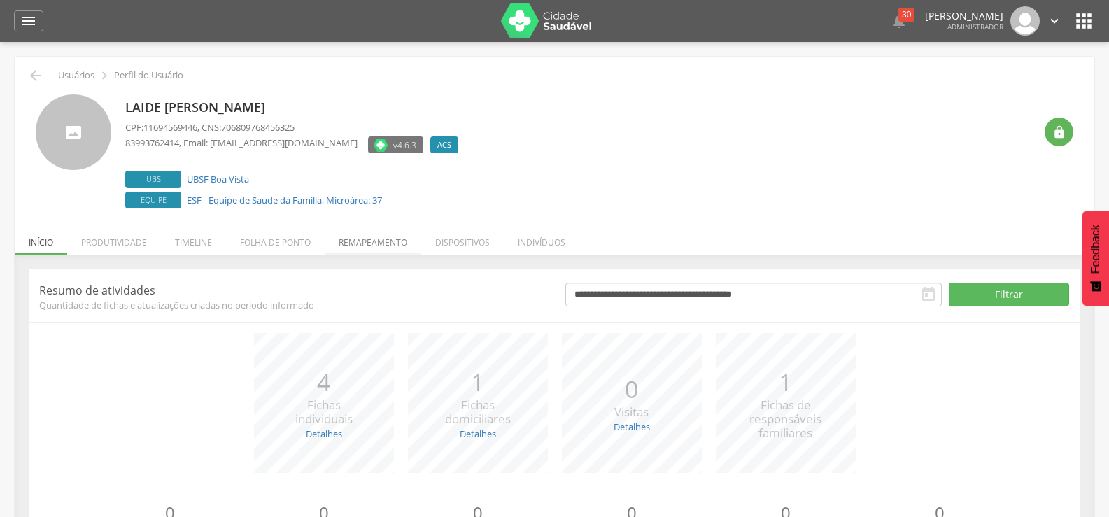
click at [375, 241] on li "Remapeamento" at bounding box center [373, 238] width 97 height 33
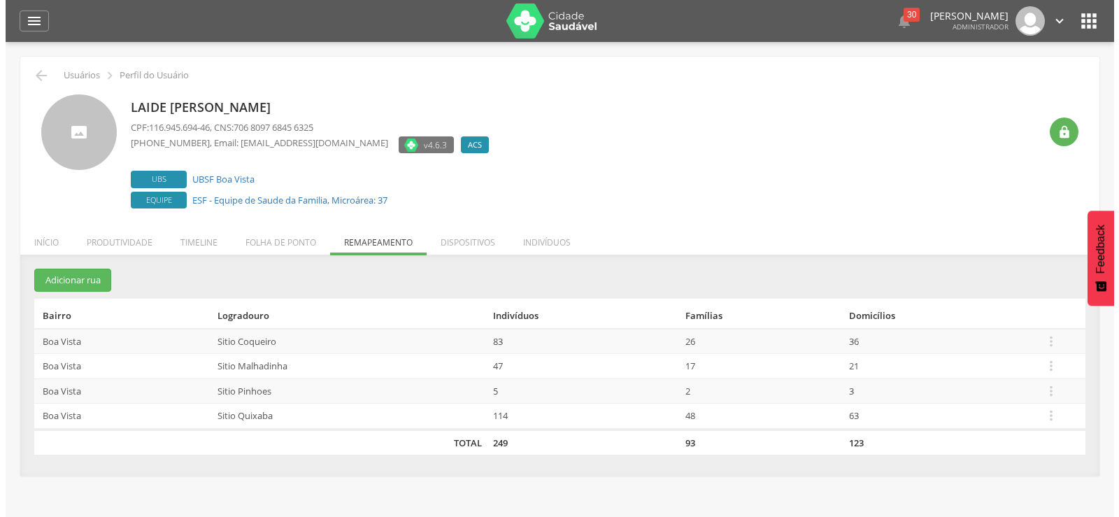
scroll to position [42, 0]
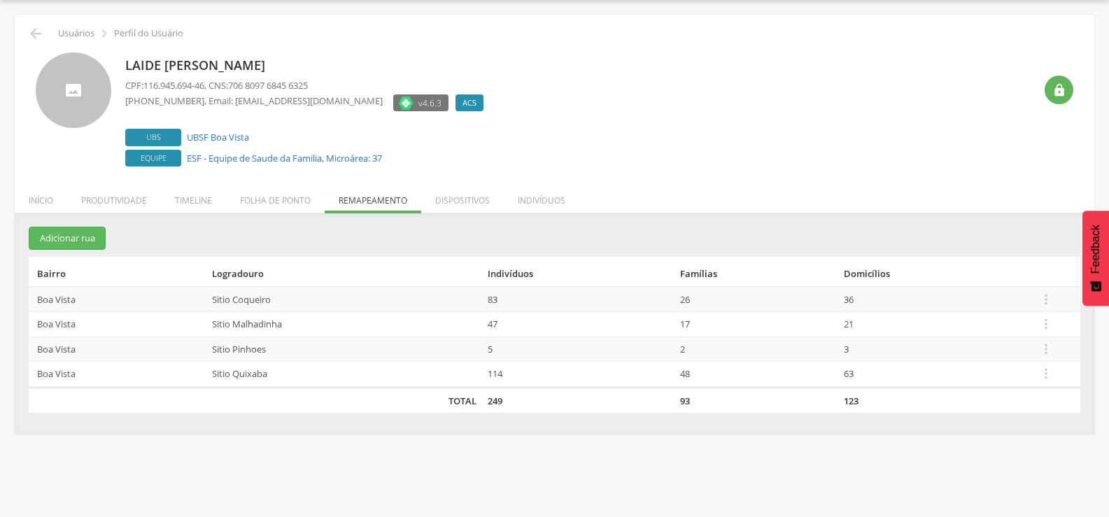
click at [440, 299] on td "Sitio Coqueiro" at bounding box center [344, 299] width 276 height 25
click at [1051, 297] on icon "" at bounding box center [1045, 299] width 15 height 15
click at [642, 98] on div "Laide Laura Morais Silva CPF: 116.945.694-46 , CNS: 706 8097 6845 6325 (83) 993…" at bounding box center [579, 111] width 909 height 118
drag, startPoint x: 491, startPoint y: 298, endPoint x: 867, endPoint y: 294, distance: 376.4
click at [867, 294] on tr "Boa Vista Sitio Coqueiro 83 26 36  Editar Alocar famílias Desalocar famílias D…" at bounding box center [554, 299] width 1051 height 25
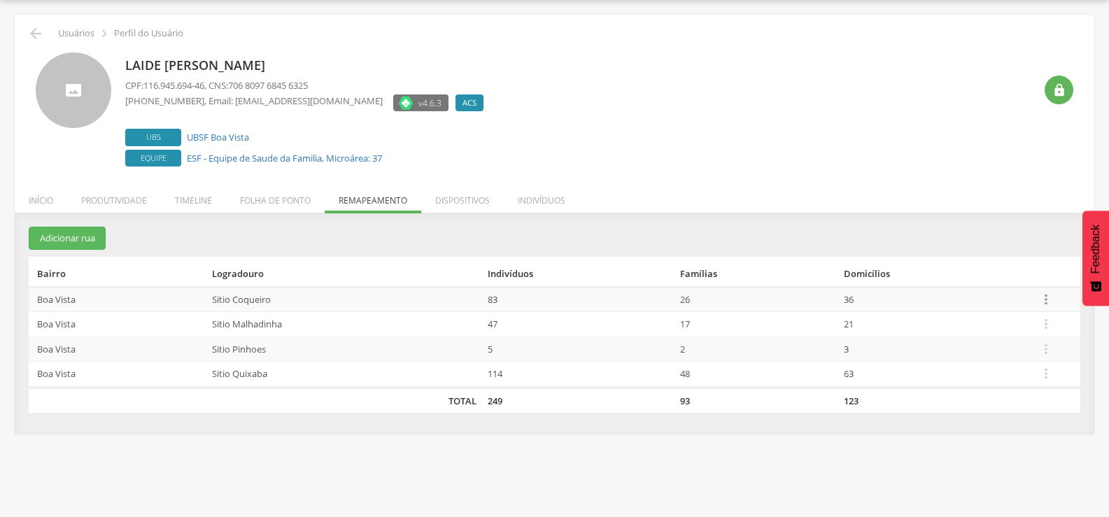
click at [1044, 294] on icon "" at bounding box center [1045, 299] width 15 height 15
click at [1002, 245] on link "Desalocar famílias" at bounding box center [997, 243] width 111 height 17
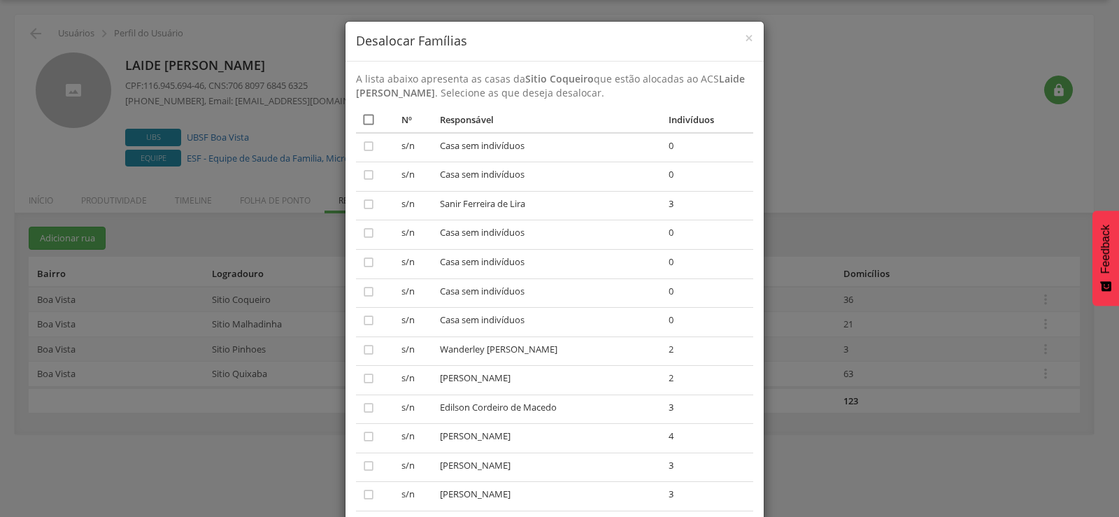
click at [362, 122] on icon "" at bounding box center [369, 120] width 14 height 14
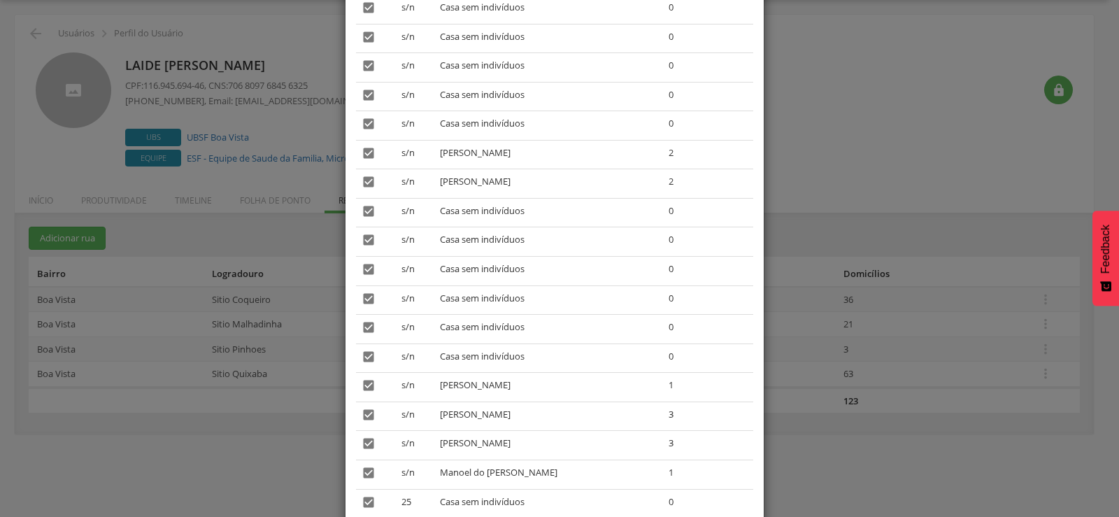
scroll to position [1277, 0]
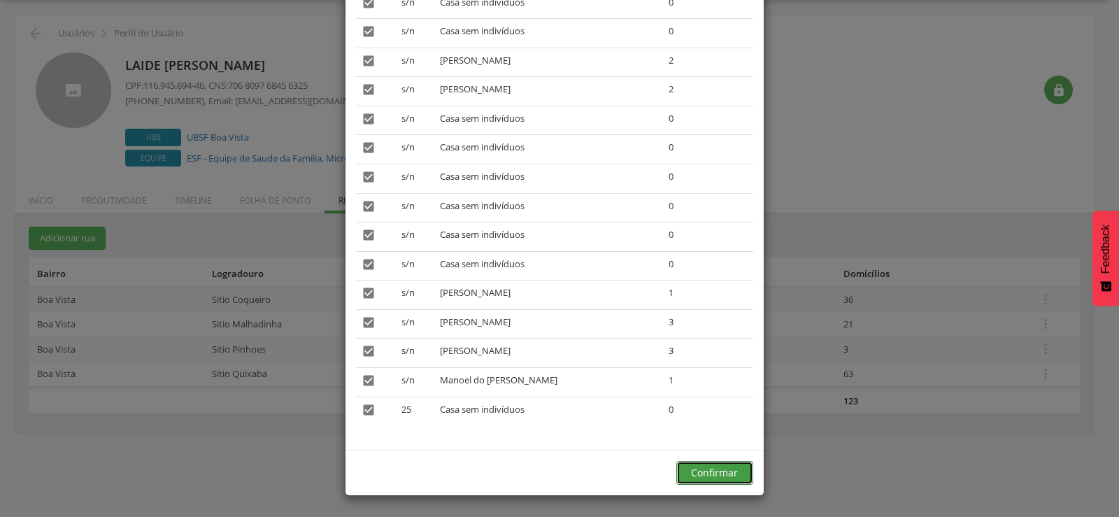
click at [716, 478] on button "Confirmar" at bounding box center [714, 473] width 77 height 24
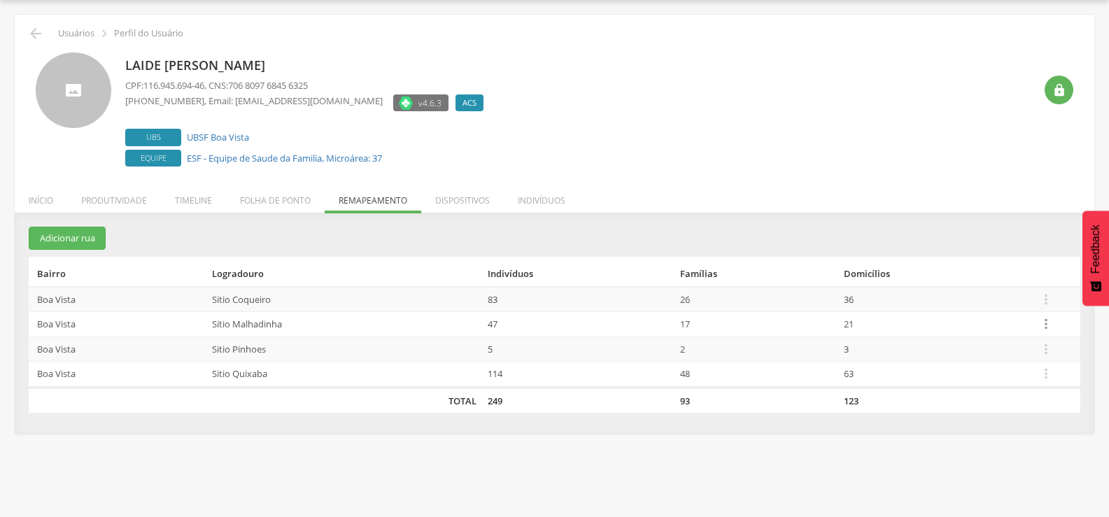
click at [1044, 318] on icon "" at bounding box center [1045, 323] width 15 height 15
click at [948, 352] on td "3" at bounding box center [935, 348] width 194 height 25
click at [1044, 324] on icon "" at bounding box center [1045, 323] width 15 height 15
click at [1015, 276] on link "Desalocar famílias" at bounding box center [997, 268] width 111 height 17
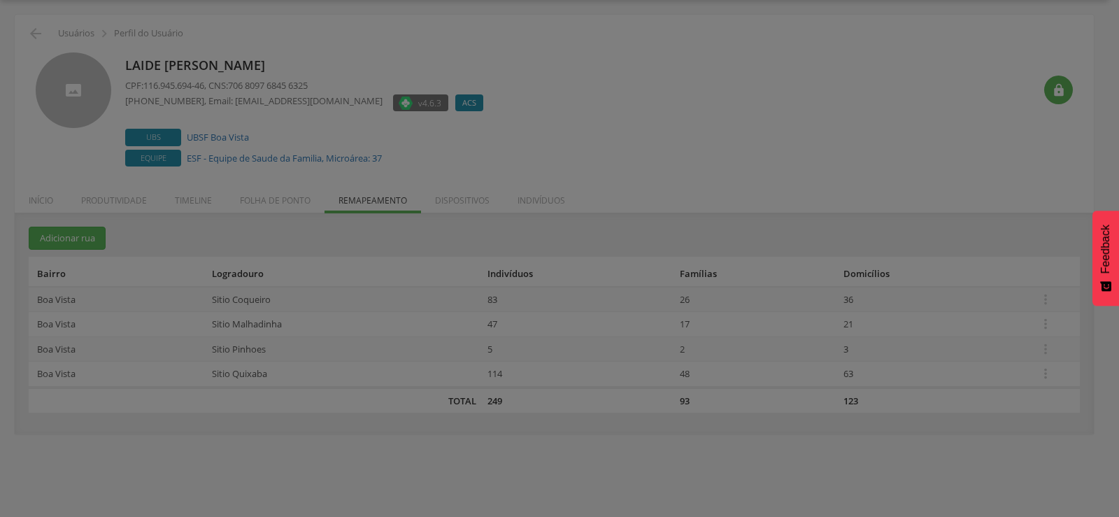
scroll to position [0, 0]
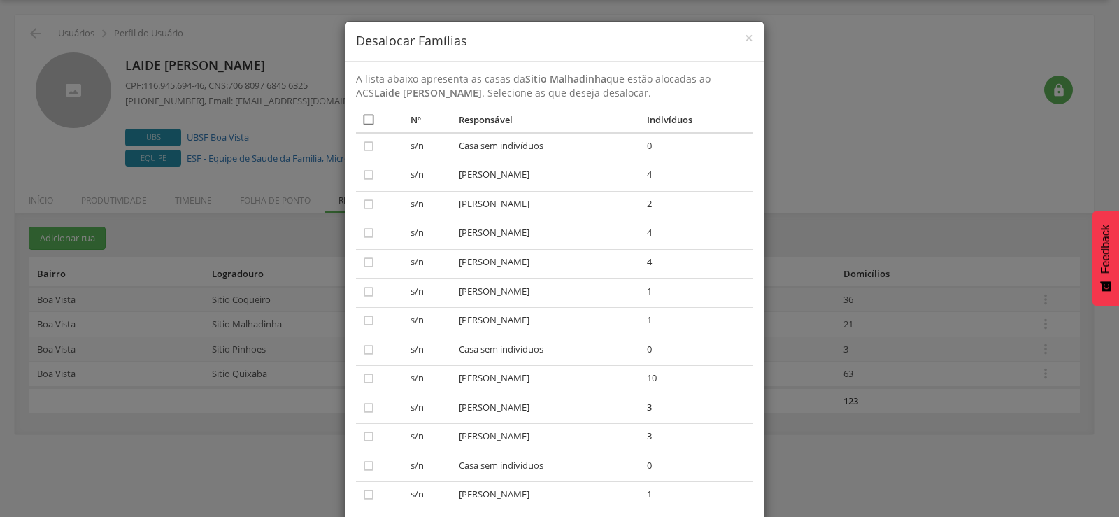
click at [368, 118] on icon "" at bounding box center [369, 120] width 14 height 14
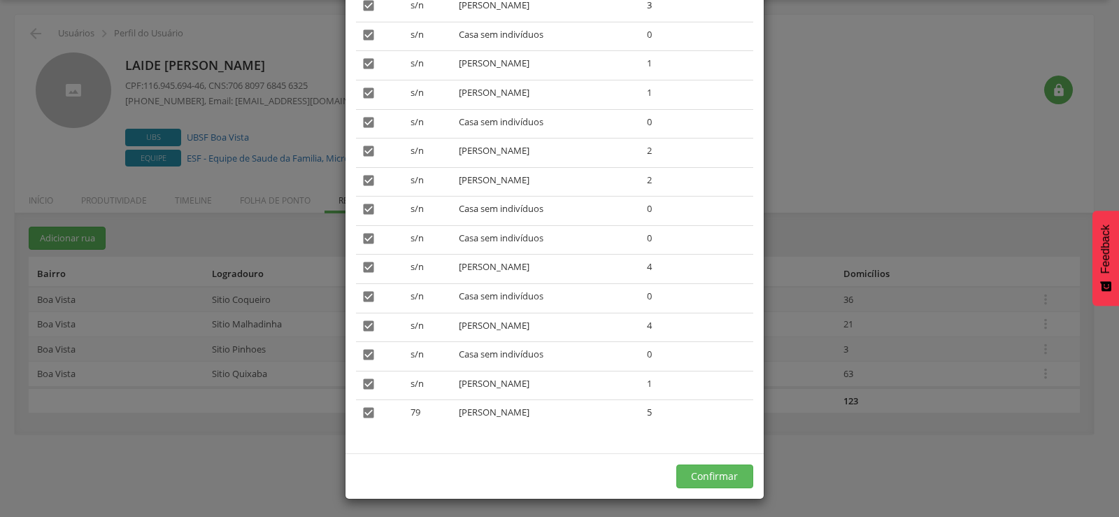
scroll to position [434, 0]
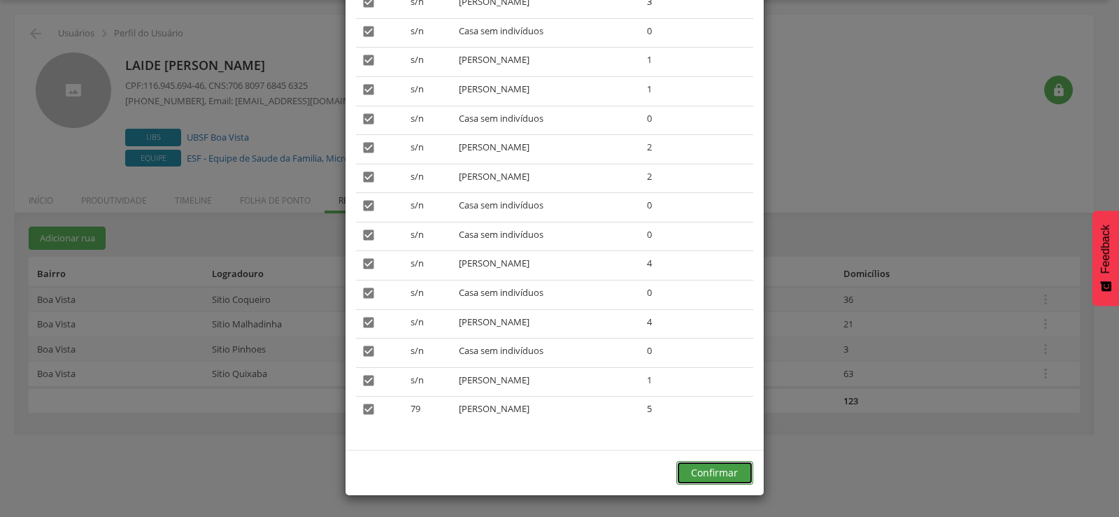
click at [714, 470] on button "Confirmar" at bounding box center [714, 473] width 77 height 24
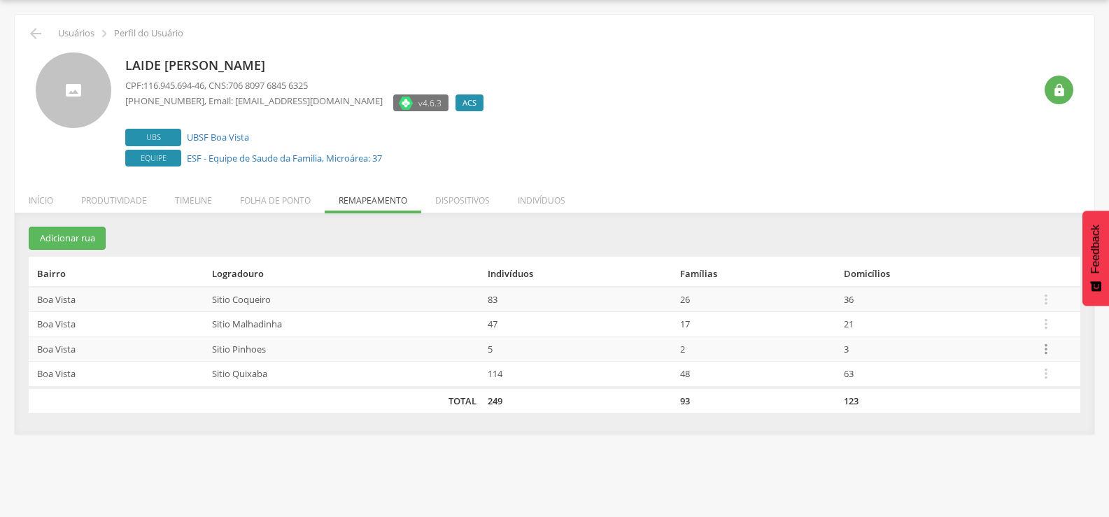
click at [1048, 354] on icon "" at bounding box center [1045, 348] width 15 height 15
click at [1003, 289] on link "Desalocar famílias" at bounding box center [997, 293] width 111 height 17
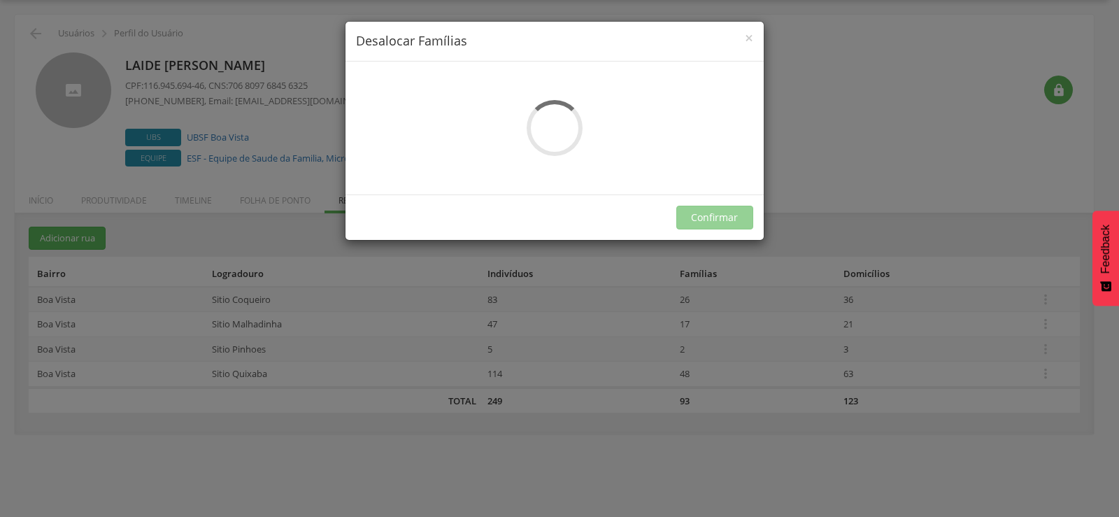
scroll to position [0, 0]
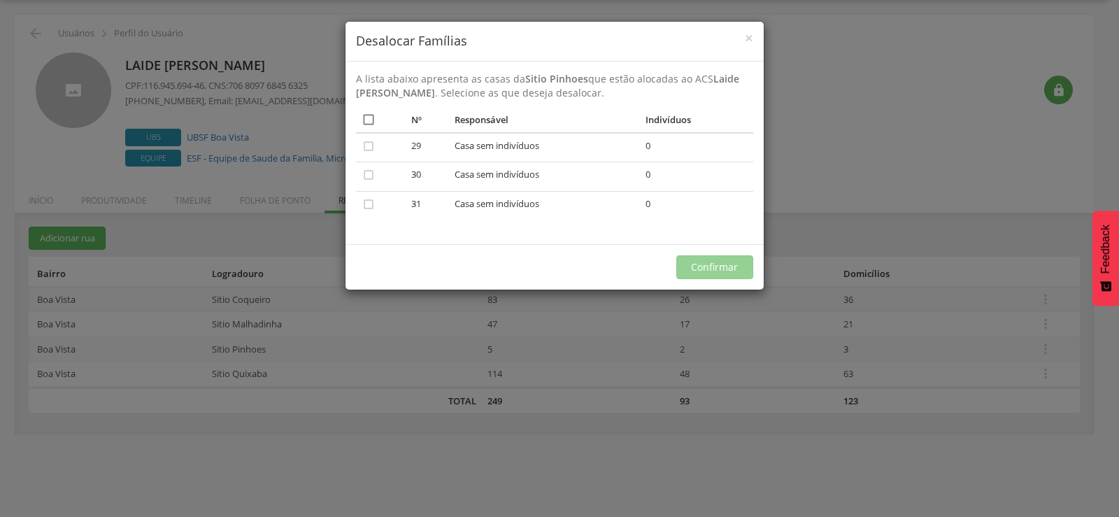
click at [364, 113] on icon "" at bounding box center [369, 120] width 14 height 14
click at [723, 269] on button "Confirmar" at bounding box center [714, 267] width 77 height 24
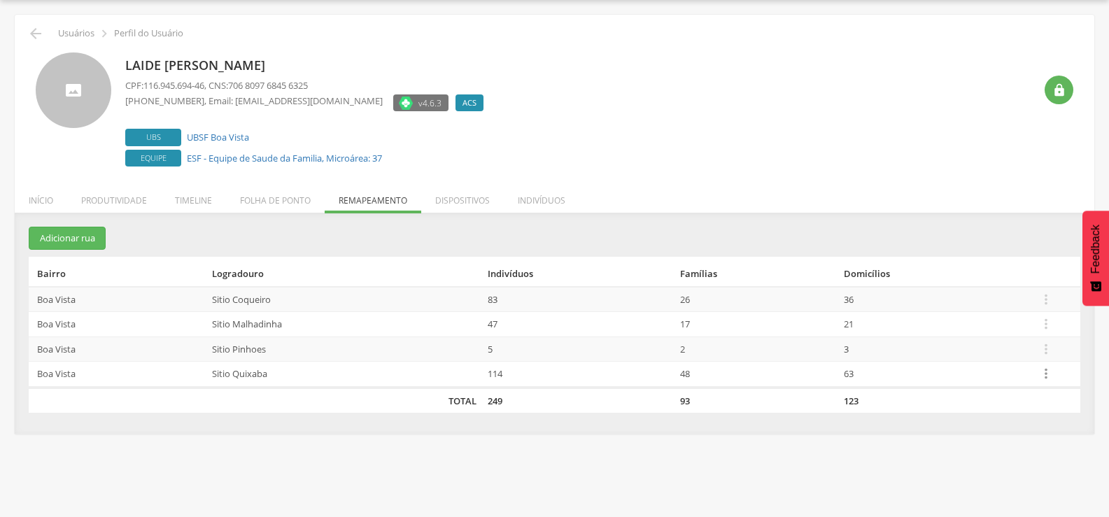
click at [1043, 381] on icon "" at bounding box center [1045, 373] width 15 height 15
click at [533, 492] on div " Supervisão  Distritos  Ubs adicionar ubs  Coordenador: - Queimadas / PB In…" at bounding box center [554, 258] width 1109 height 517
click at [1047, 377] on icon "" at bounding box center [1045, 373] width 15 height 15
click at [1000, 316] on link "Desalocar famílias" at bounding box center [997, 318] width 111 height 17
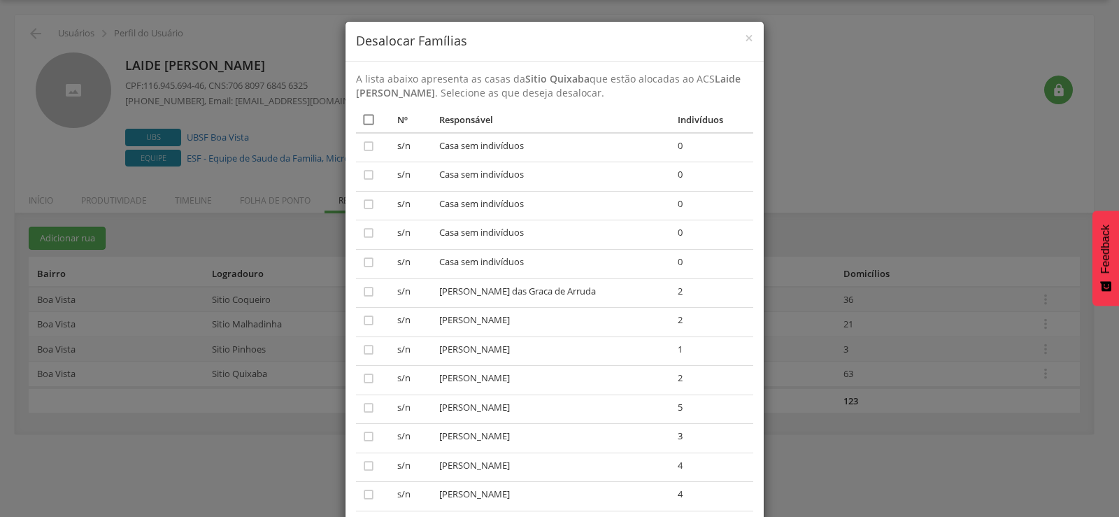
click at [362, 117] on icon "" at bounding box center [369, 120] width 14 height 14
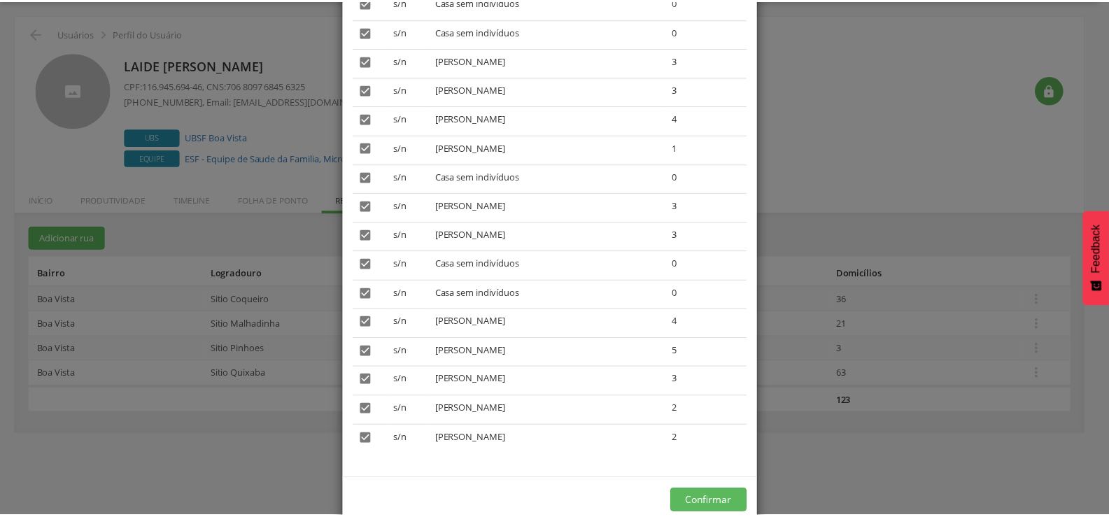
scroll to position [2004, 0]
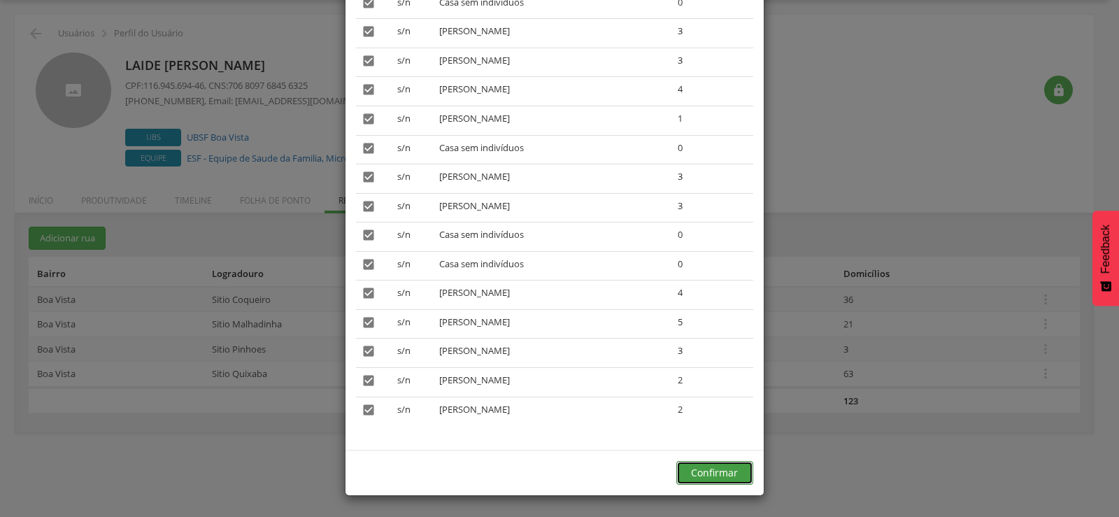
click at [707, 471] on button "Confirmar" at bounding box center [714, 473] width 77 height 24
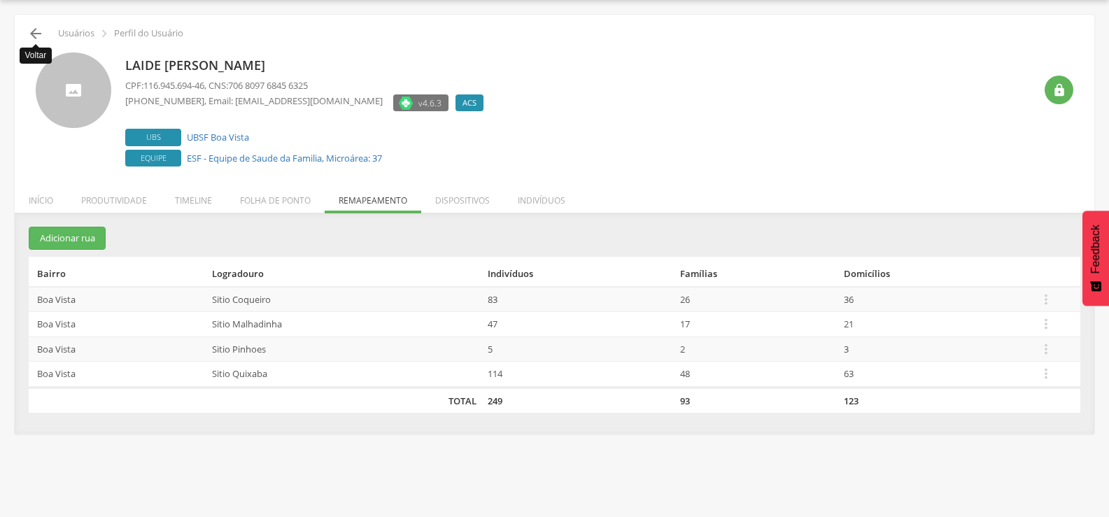
click at [36, 38] on icon "" at bounding box center [35, 33] width 17 height 17
